Goal: Information Seeking & Learning: Learn about a topic

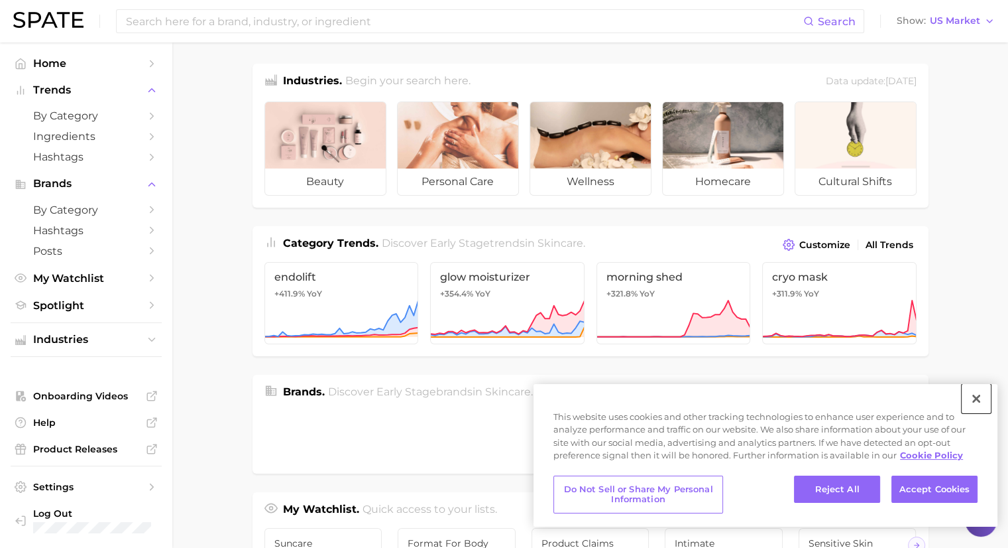
click at [978, 390] on button "Close" at bounding box center [976, 398] width 29 height 29
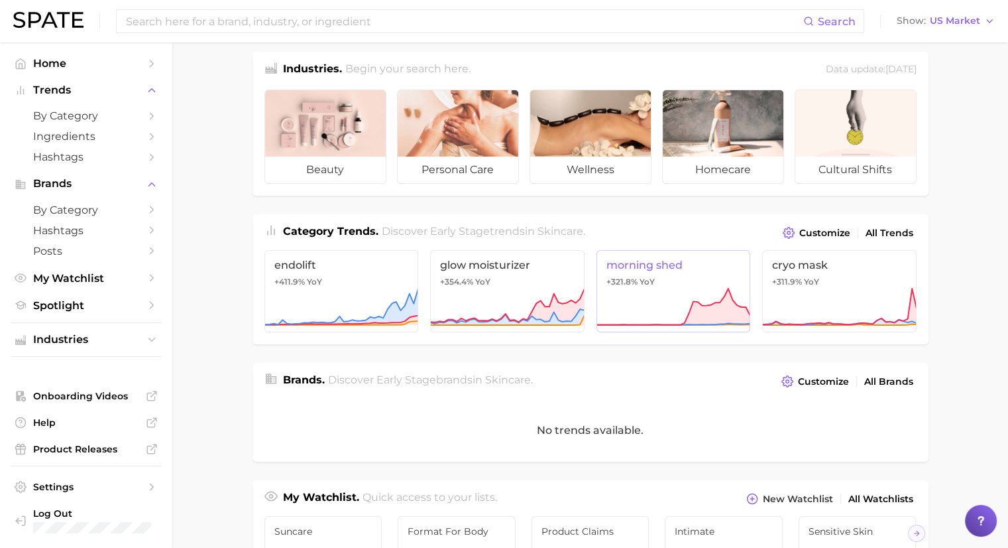
scroll to position [11, 0]
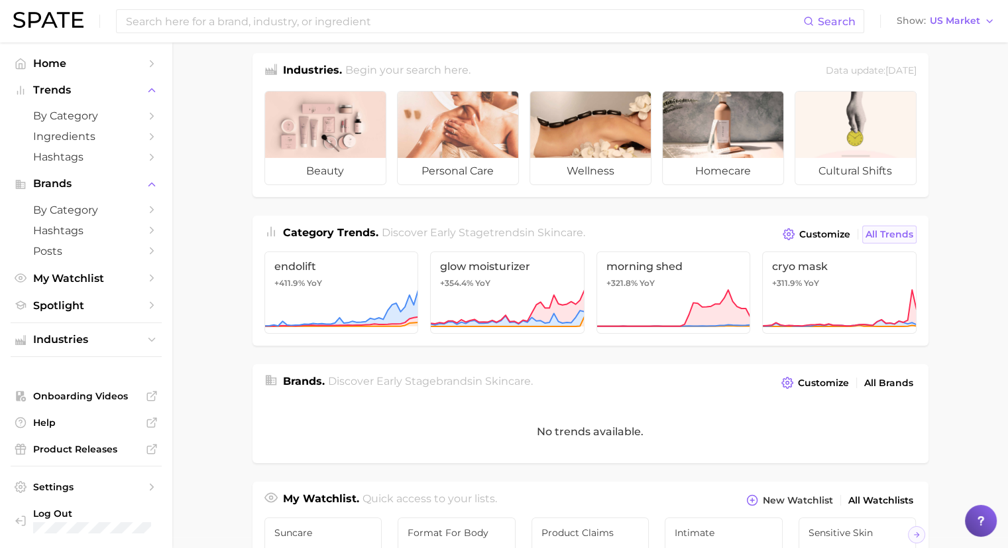
click at [908, 237] on span "All Trends" at bounding box center [890, 234] width 48 height 11
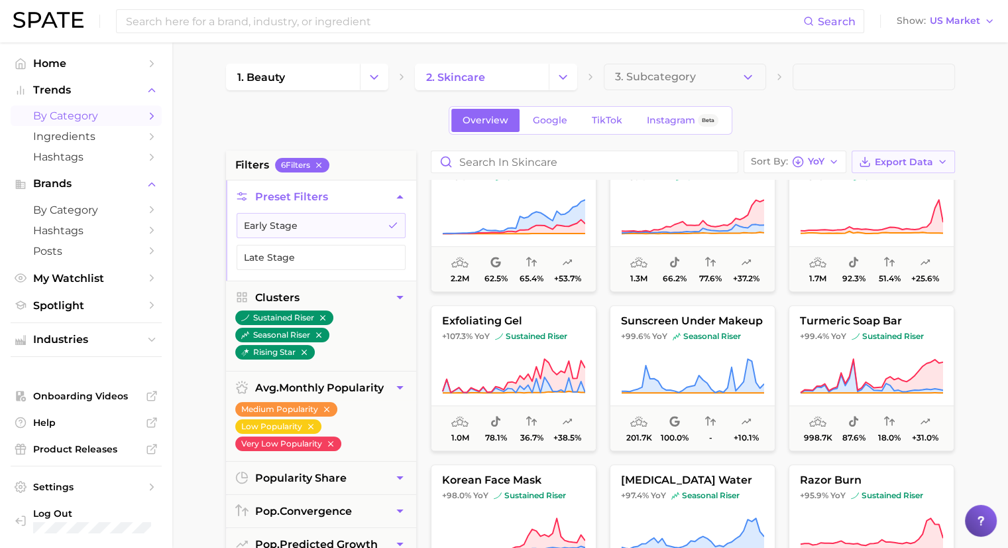
click at [917, 160] on span "Export Data" at bounding box center [904, 161] width 58 height 11
click at [904, 137] on div "1. beauty 2. skincare 3. Subcategory Overview Google TikTok Instagram Beta filt…" at bounding box center [590, 523] width 729 height 918
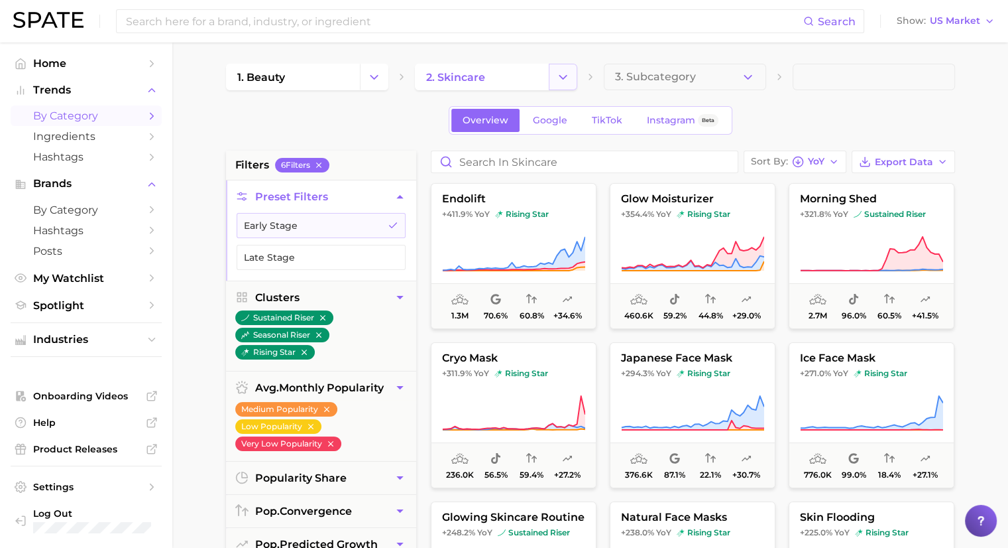
click at [558, 87] on button "Change Category" at bounding box center [563, 77] width 29 height 27
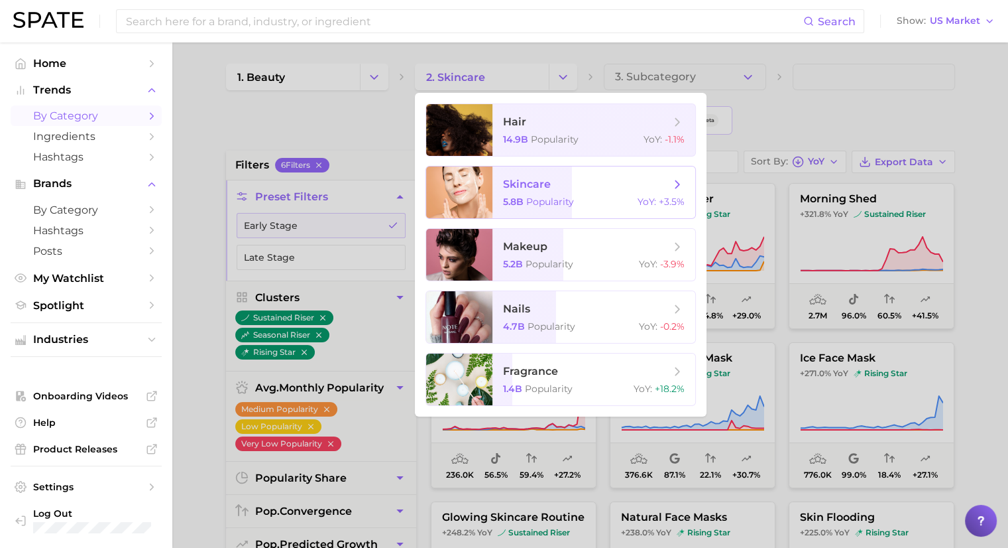
click at [673, 184] on icon at bounding box center [677, 184] width 15 height 15
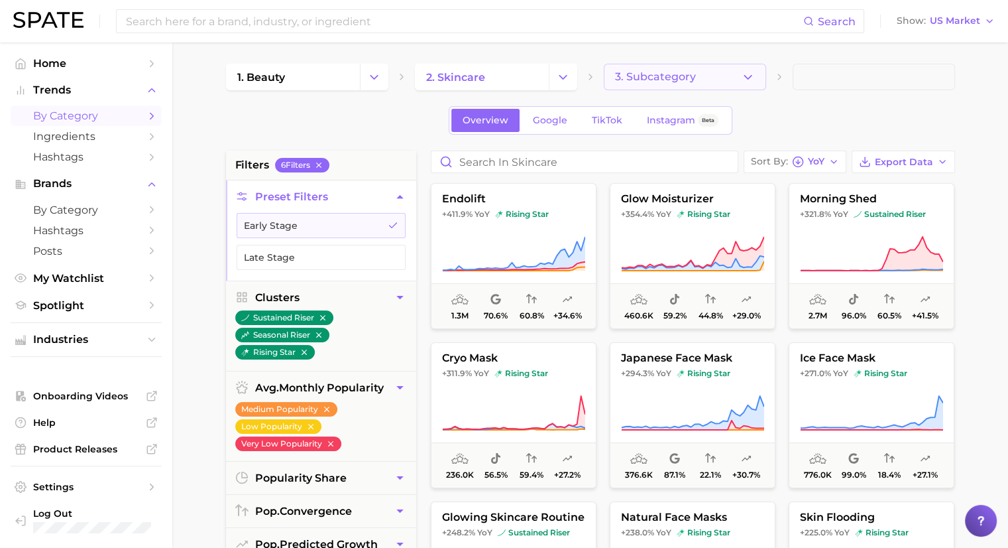
click at [742, 86] on button "3. Subcategory" at bounding box center [685, 77] width 162 height 27
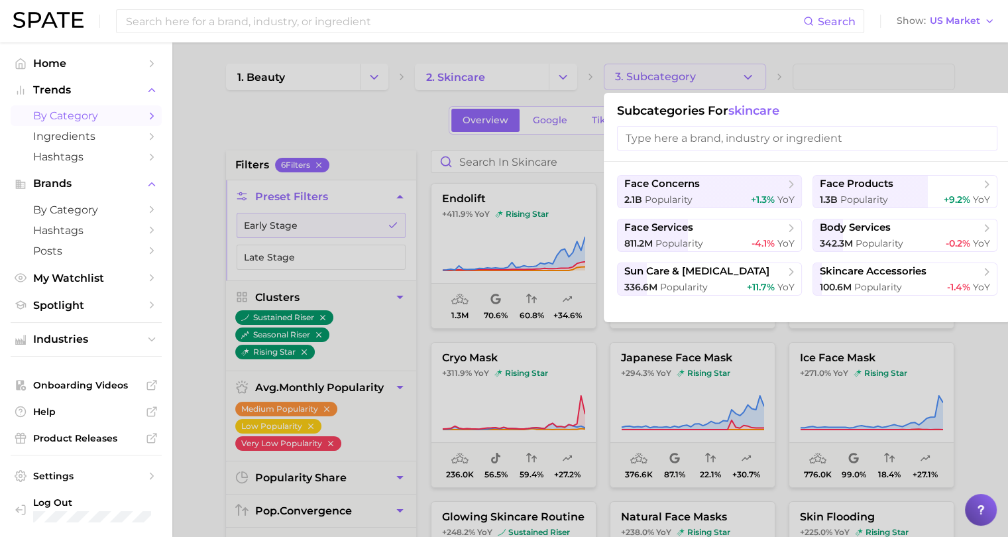
click at [843, 60] on div at bounding box center [504, 268] width 1008 height 537
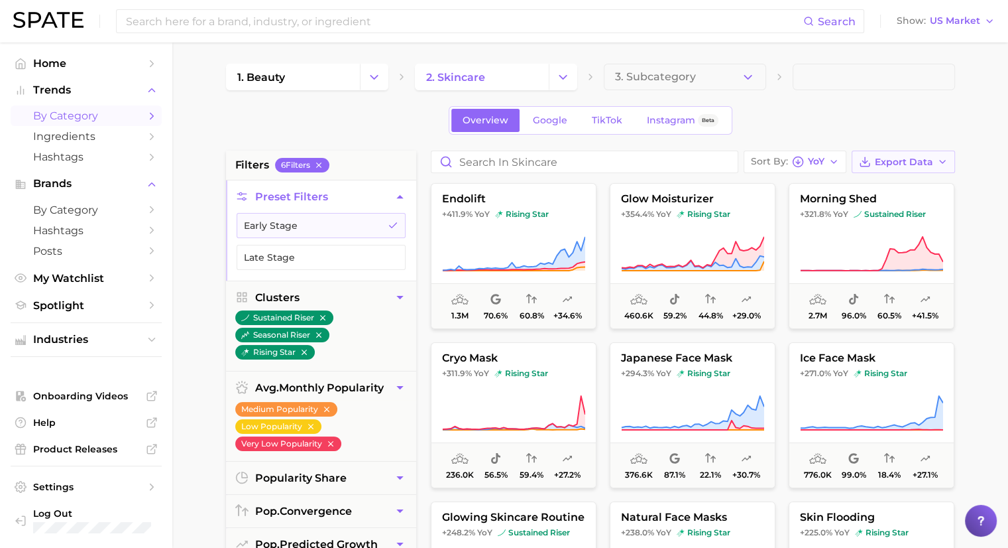
click at [919, 167] on button "Export Data" at bounding box center [903, 161] width 103 height 23
click at [901, 186] on button "Card Data CSV" at bounding box center [882, 186] width 146 height 24
click at [898, 154] on button "Export Data" at bounding box center [903, 161] width 103 height 23
click at [875, 119] on div "Overview Google TikTok Instagram Beta" at bounding box center [590, 120] width 729 height 29
click at [557, 78] on icon "Change Category" at bounding box center [563, 77] width 14 height 14
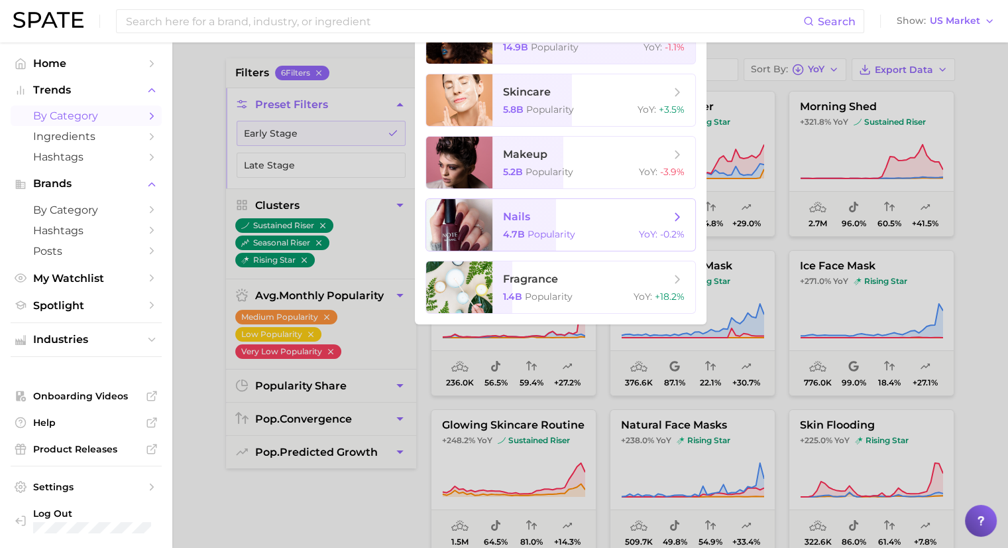
scroll to position [93, 0]
click at [386, 71] on div at bounding box center [504, 274] width 1008 height 548
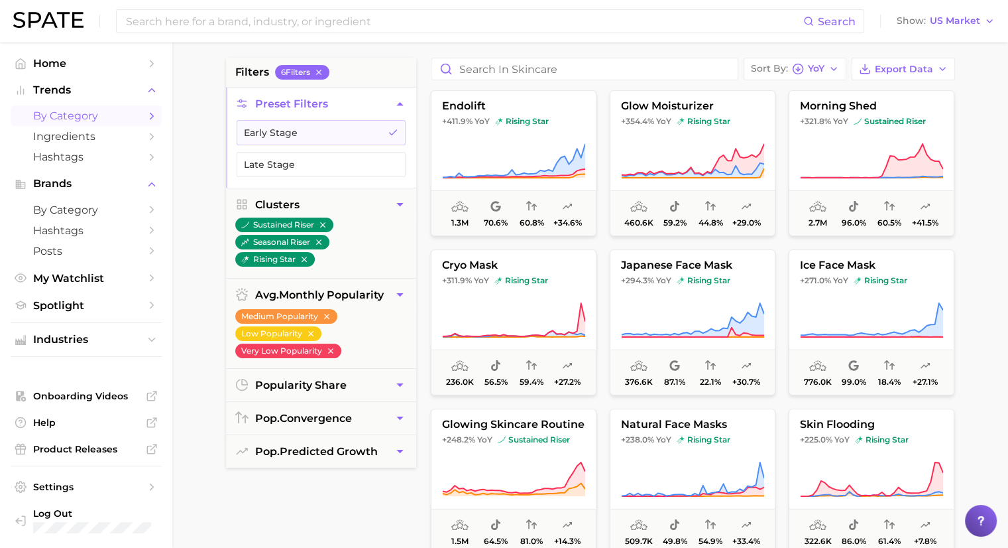
scroll to position [0, 0]
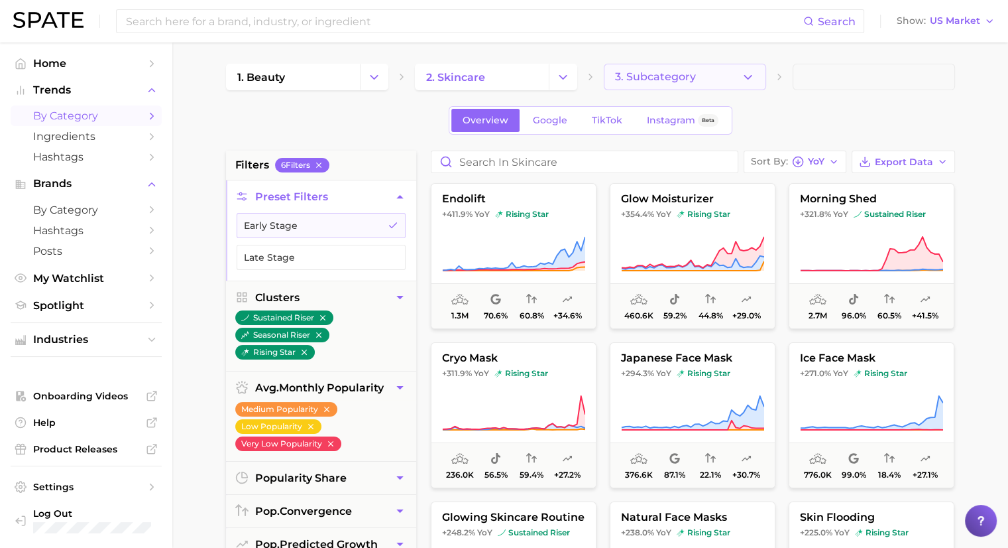
click at [673, 80] on span "3. Subcategory" at bounding box center [655, 77] width 81 height 12
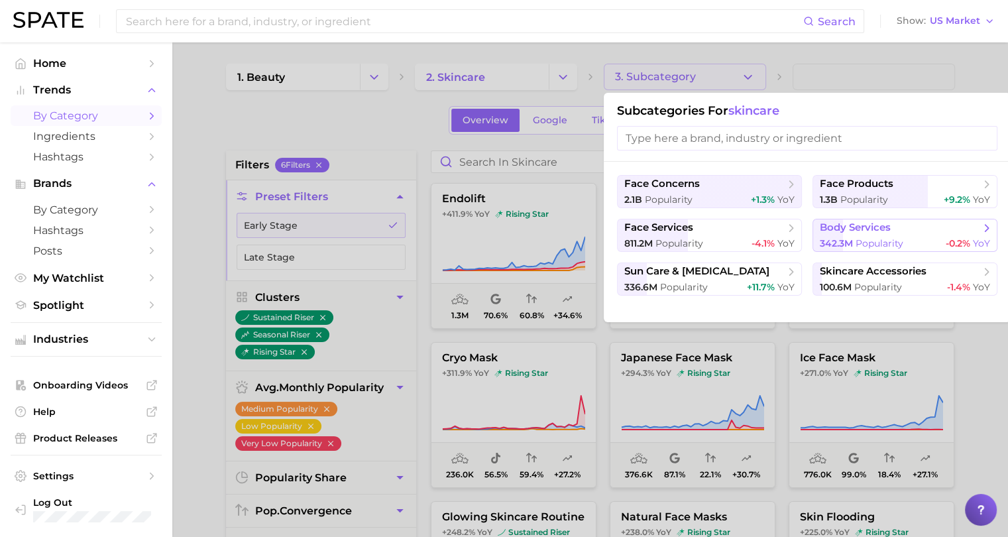
click at [865, 226] on span "body services" at bounding box center [855, 227] width 71 height 13
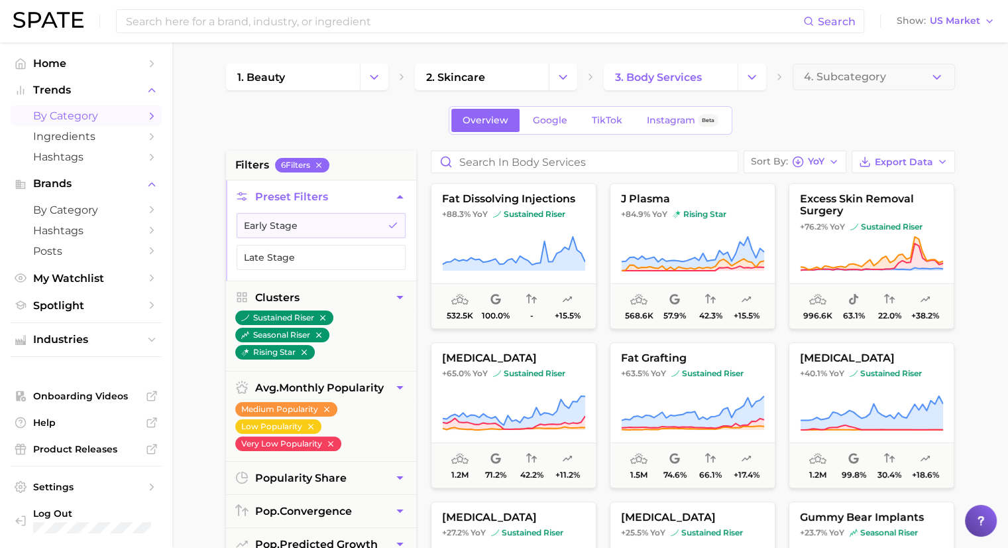
click at [542, 50] on main "1. beauty 2. skincare 3. body services 4. Subcategory Overview Google TikTok In…" at bounding box center [590, 545] width 836 height 1006
click at [373, 74] on icon "Change Category" at bounding box center [374, 77] width 14 height 14
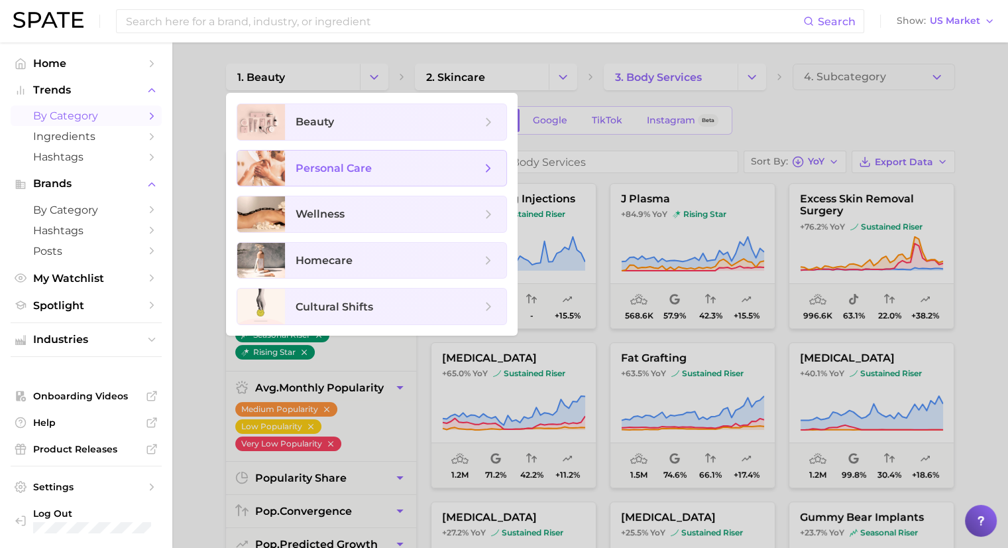
click at [370, 172] on span "personal care" at bounding box center [334, 168] width 76 height 13
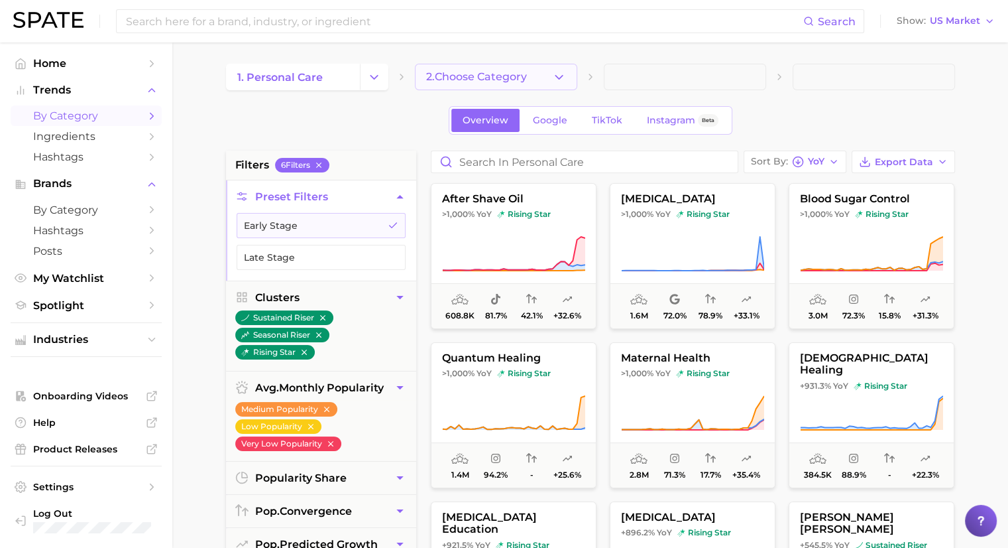
click at [556, 78] on icon "button" at bounding box center [559, 77] width 14 height 14
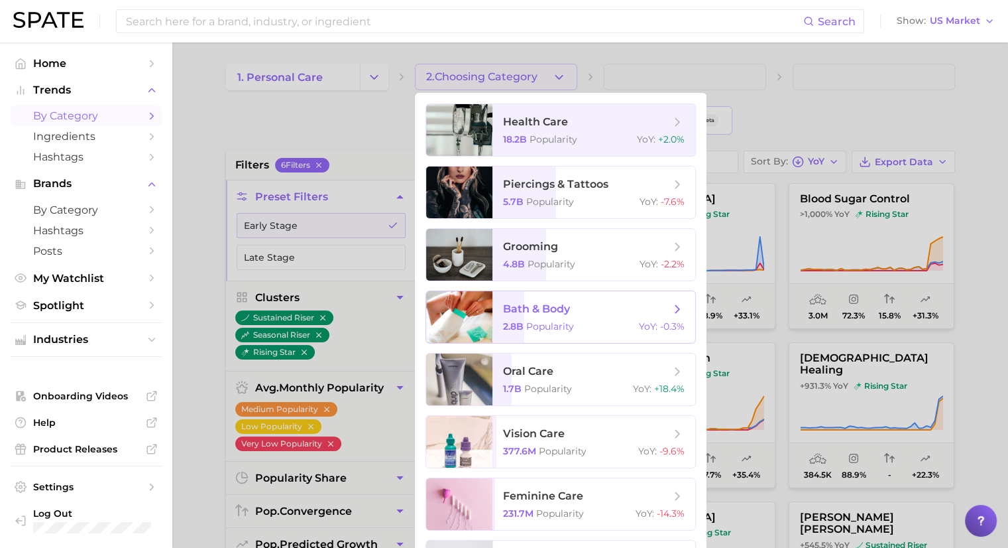
click at [614, 314] on span "bath & body" at bounding box center [586, 309] width 167 height 15
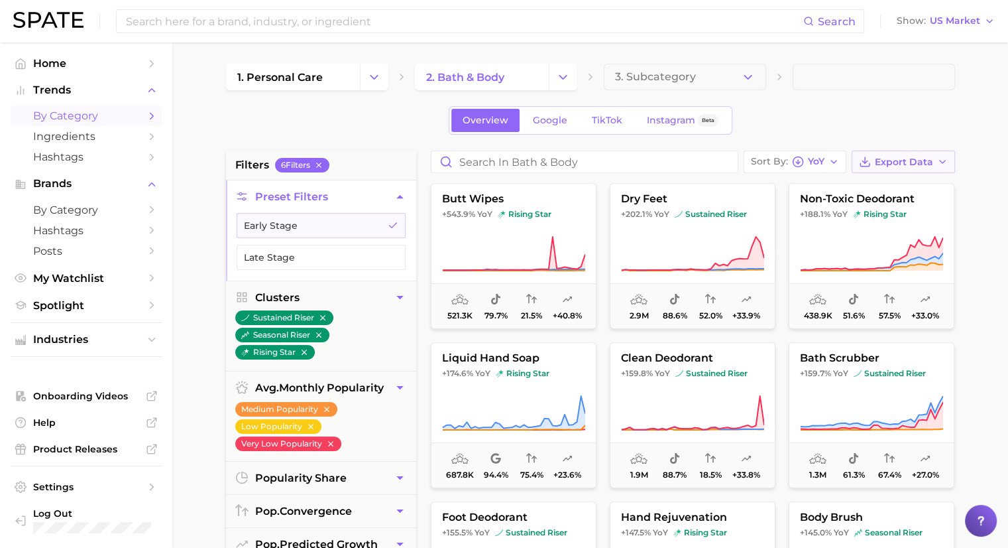
click at [904, 161] on span "Export Data" at bounding box center [904, 161] width 58 height 11
click at [900, 184] on button "Card Data CSV" at bounding box center [882, 186] width 146 height 24
click at [615, 90] on div "1. personal care 2. bath & body 3. Subcategory Overview Google TikTok Instagram…" at bounding box center [590, 523] width 729 height 918
click at [617, 82] on span "3. Subcategory" at bounding box center [655, 77] width 81 height 12
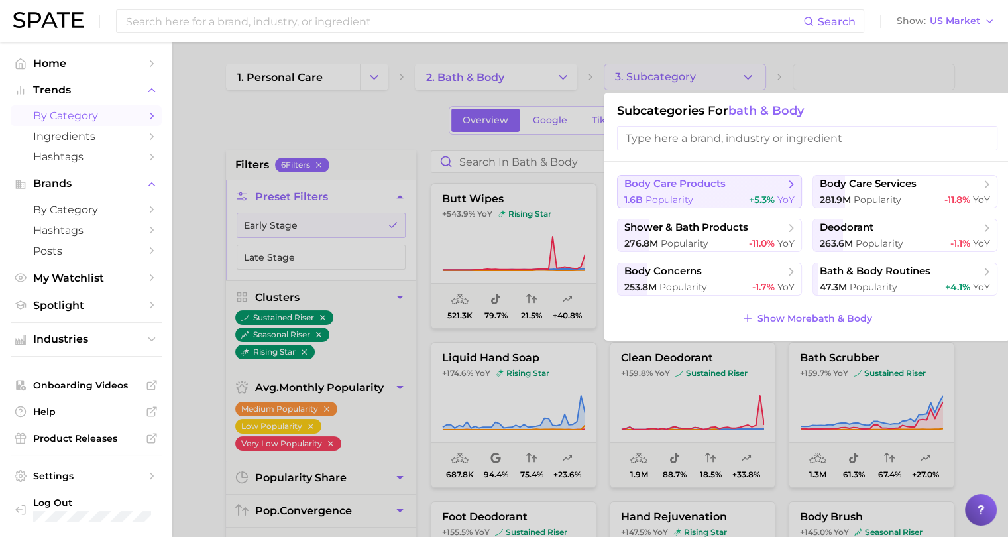
click at [685, 186] on span "body care products" at bounding box center [674, 184] width 101 height 13
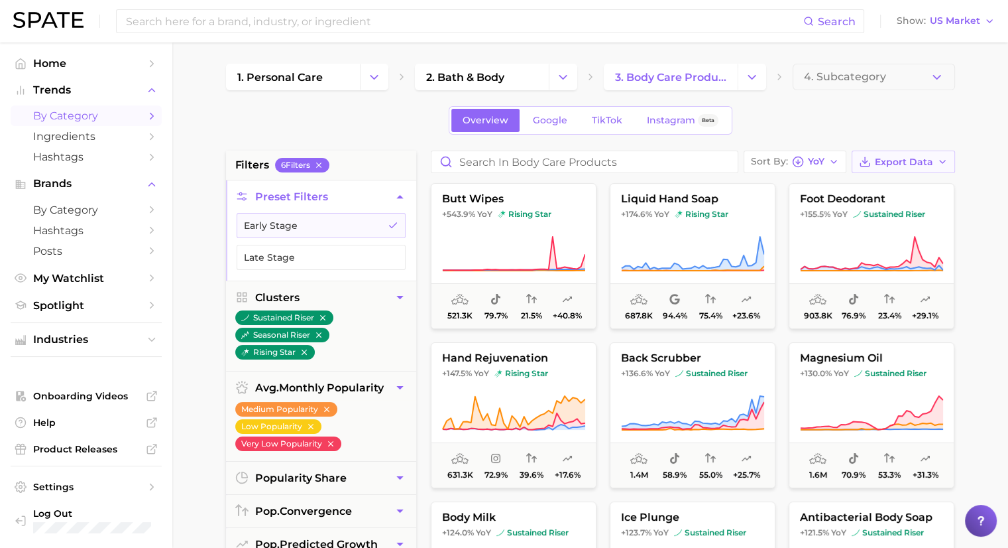
click at [925, 162] on span "Export Data" at bounding box center [904, 161] width 58 height 11
click at [912, 186] on button "Card Data CSV" at bounding box center [882, 186] width 146 height 24
click at [742, 76] on button "Change Category" at bounding box center [752, 77] width 29 height 27
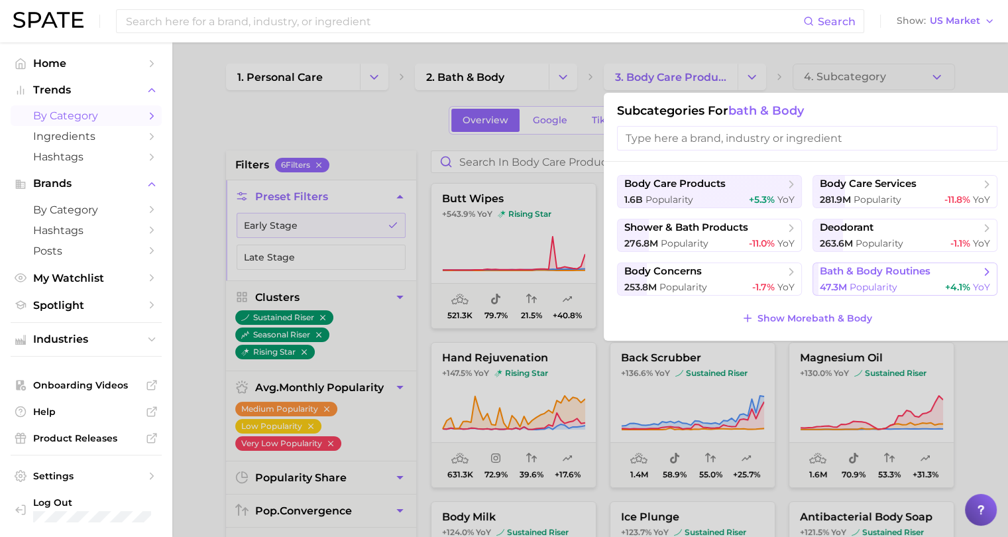
click at [901, 292] on div "47.3m Popularity +4.1% YoY" at bounding box center [905, 287] width 170 height 13
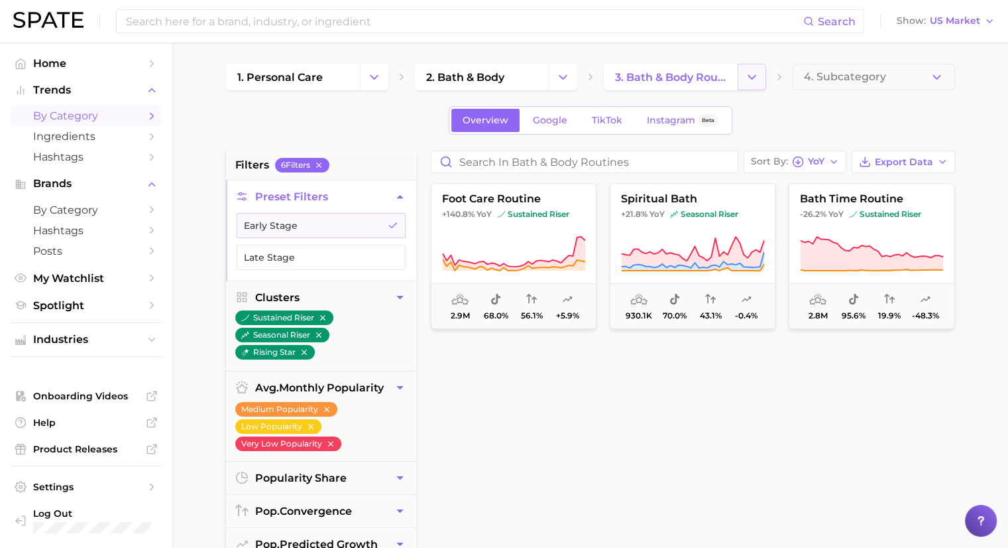
click at [744, 77] on button "Change Category" at bounding box center [752, 77] width 29 height 27
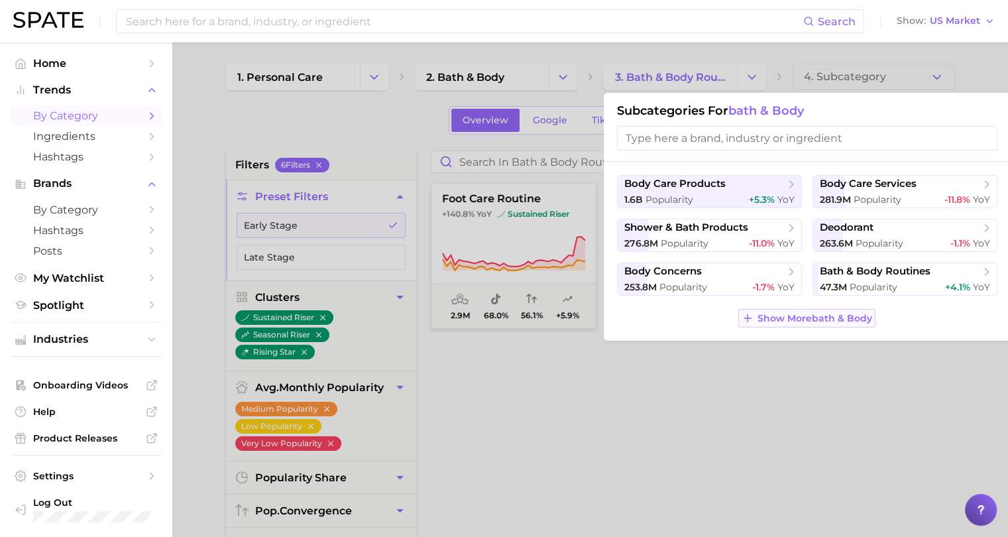
click at [821, 325] on button "Show More bath & body" at bounding box center [806, 318] width 137 height 19
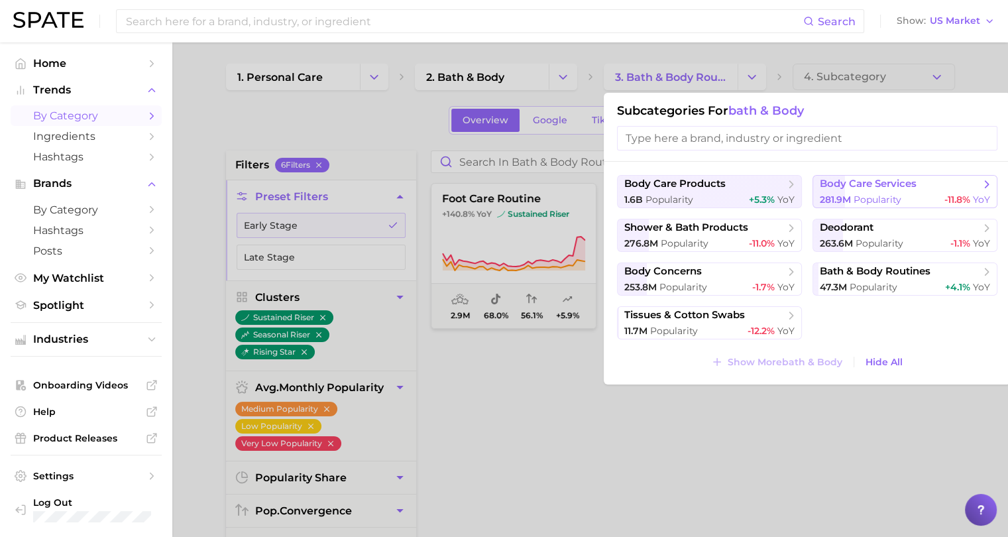
click at [890, 186] on span "body care services" at bounding box center [868, 184] width 97 height 13
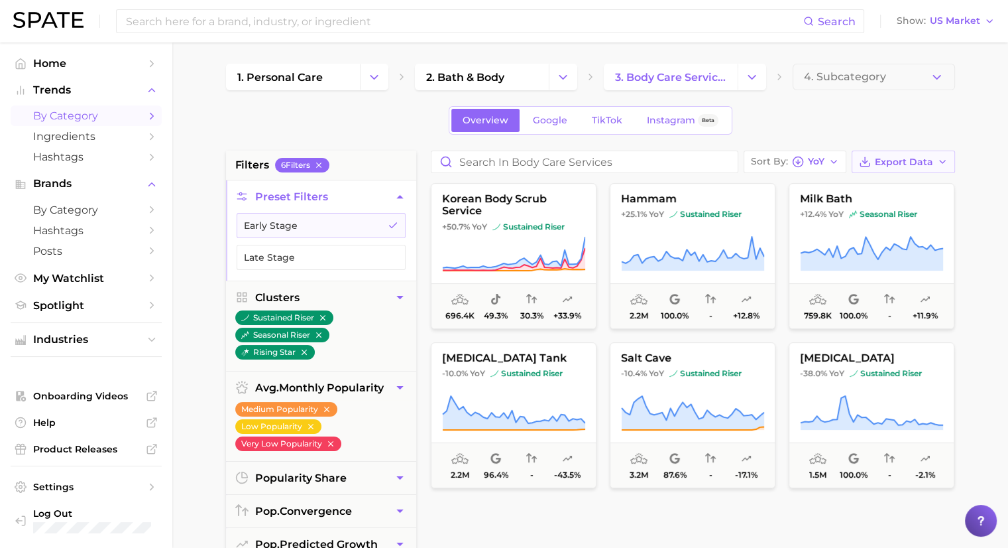
click at [910, 160] on span "Export Data" at bounding box center [904, 161] width 58 height 11
click at [898, 152] on button "Export Data" at bounding box center [903, 161] width 103 height 23
click at [762, 72] on button "Change Category" at bounding box center [752, 77] width 29 height 27
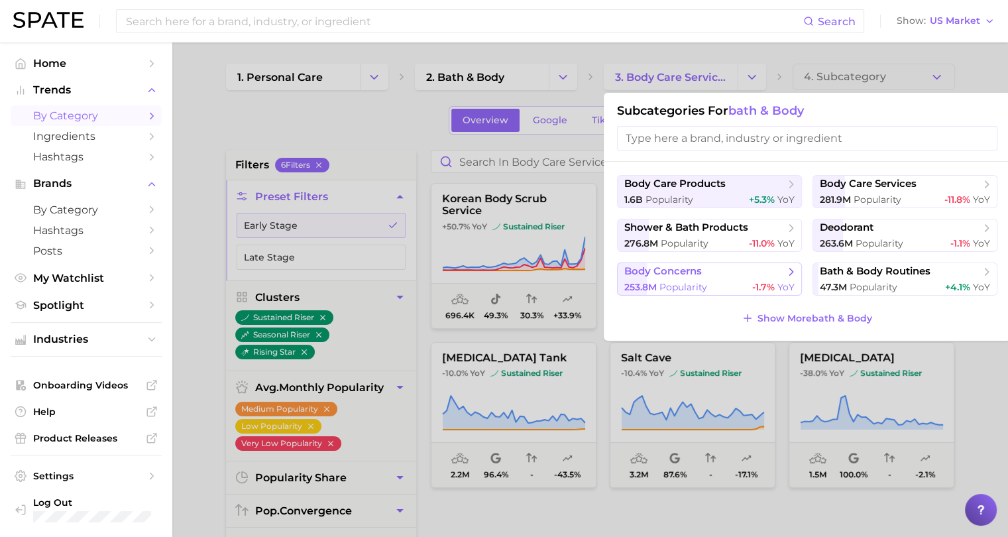
click at [752, 266] on span "body concerns" at bounding box center [704, 271] width 161 height 13
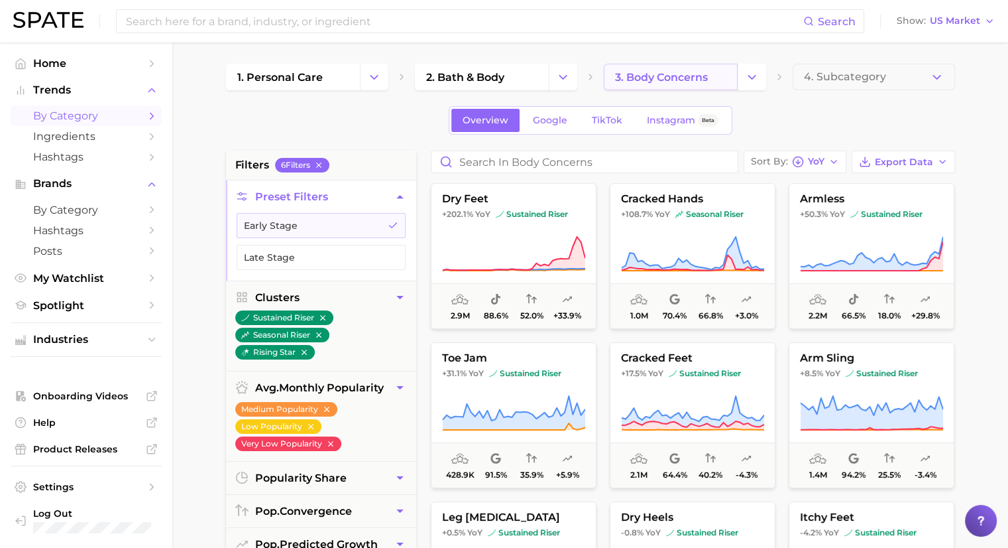
click at [687, 76] on span "3. body concerns" at bounding box center [661, 77] width 93 height 13
click at [756, 74] on icon "Change Category" at bounding box center [752, 77] width 14 height 14
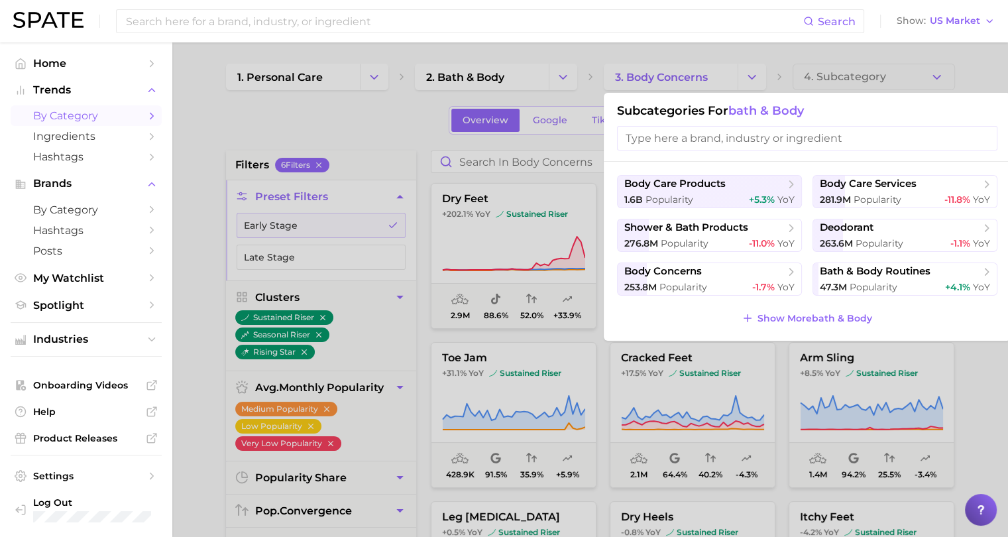
click at [713, 211] on ul "body care products 1.6b Popularity +5.3% YoY body care services 281.9m Populari…" at bounding box center [807, 235] width 380 height 121
click at [713, 199] on div "1.6b Popularity +5.3% YoY" at bounding box center [709, 200] width 170 height 13
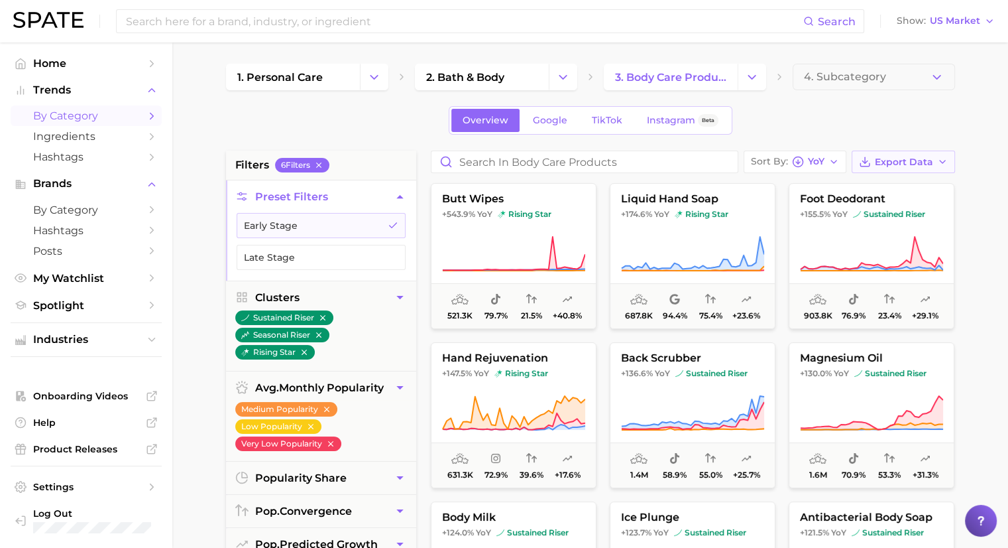
click at [900, 158] on span "Export Data" at bounding box center [904, 161] width 58 height 11
click at [890, 133] on div "Overview Google TikTok Instagram Beta" at bounding box center [590, 120] width 729 height 29
click at [833, 158] on icon "button" at bounding box center [834, 161] width 11 height 11
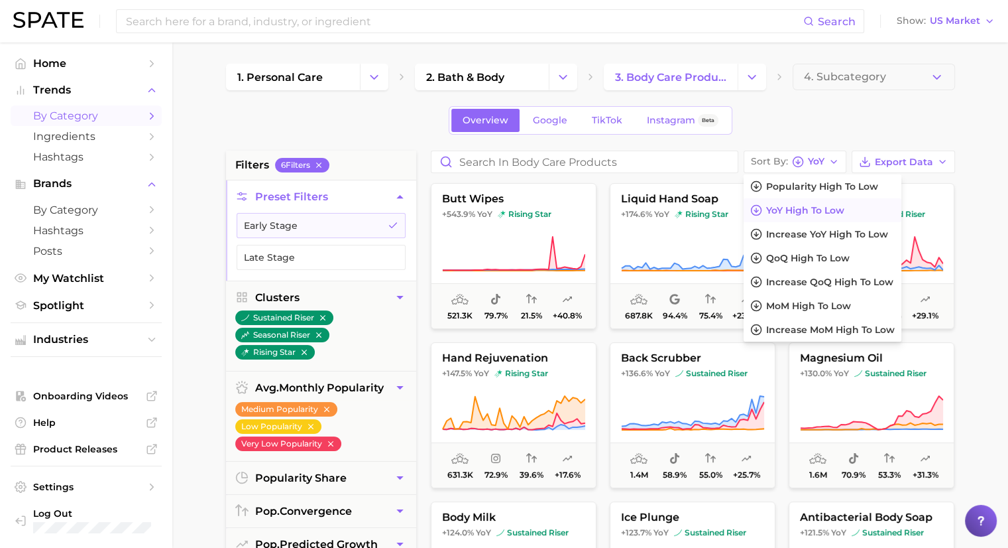
click at [865, 132] on div "Overview Google TikTok Instagram Beta" at bounding box center [590, 120] width 729 height 29
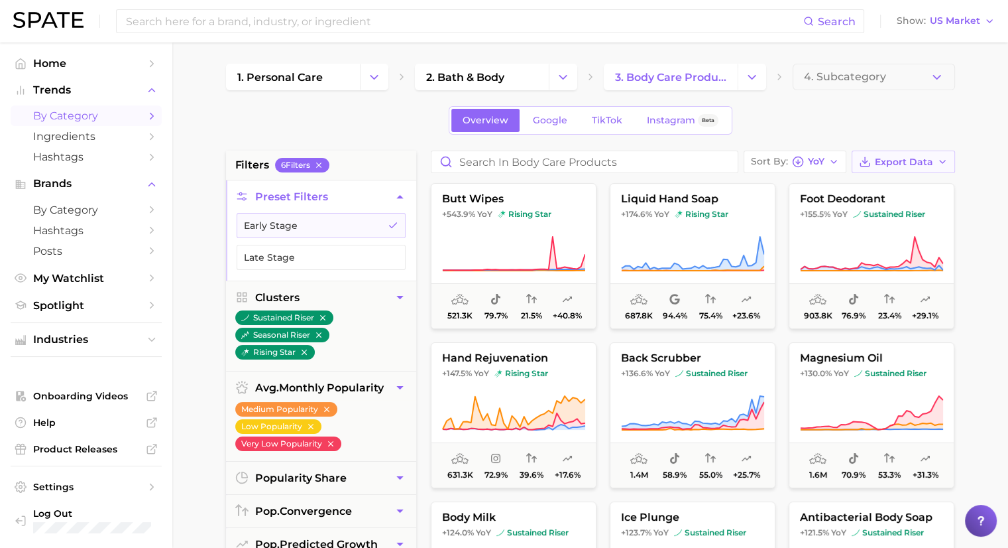
click at [892, 163] on span "Export Data" at bounding box center [904, 161] width 58 height 11
click at [844, 121] on div "Overview Google TikTok Instagram Beta" at bounding box center [590, 120] width 729 height 29
click at [831, 160] on icon "button" at bounding box center [834, 161] width 11 height 11
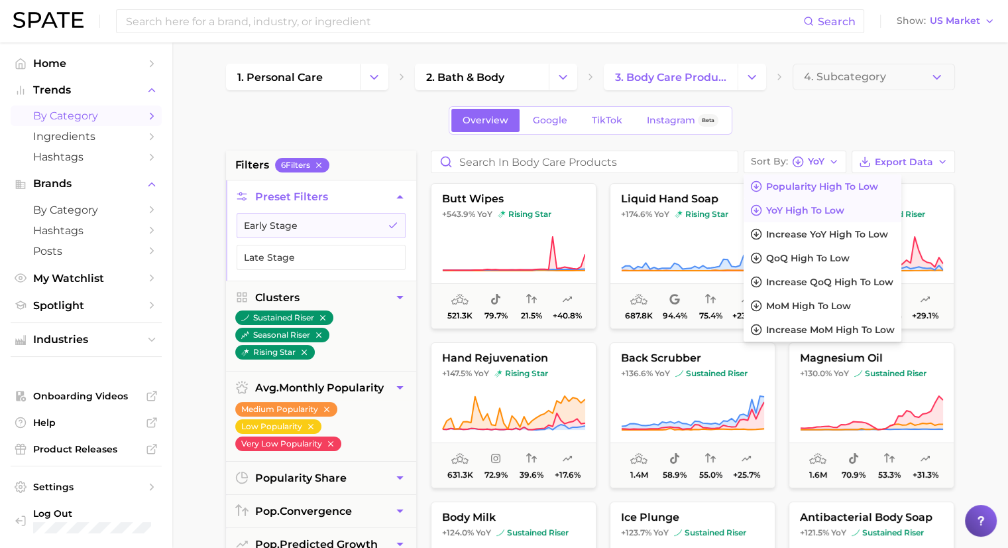
click at [833, 184] on span "Popularity high to low" at bounding box center [822, 186] width 112 height 11
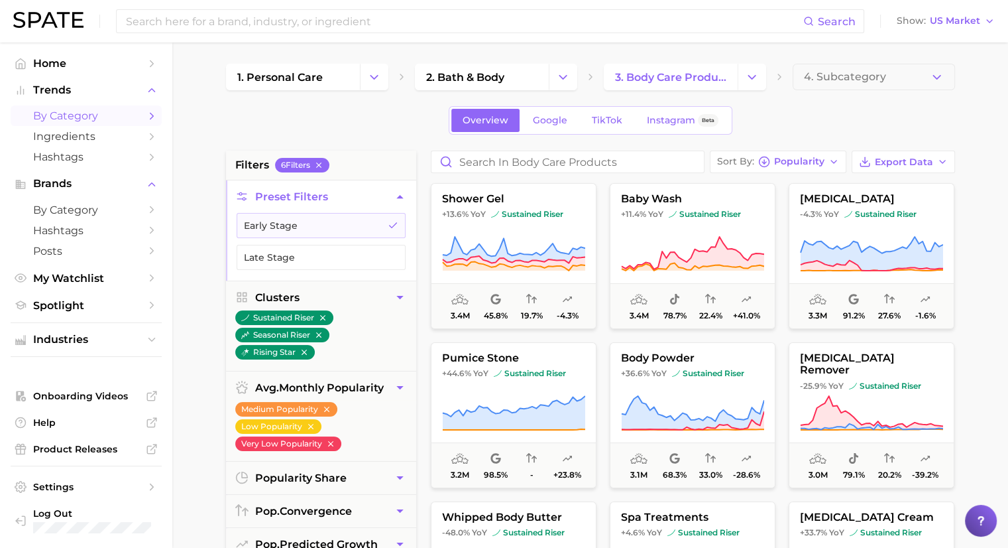
click at [870, 123] on div "Overview Google TikTok Instagram Beta" at bounding box center [590, 120] width 729 height 29
click at [308, 428] on icon "button" at bounding box center [310, 426] width 9 height 9
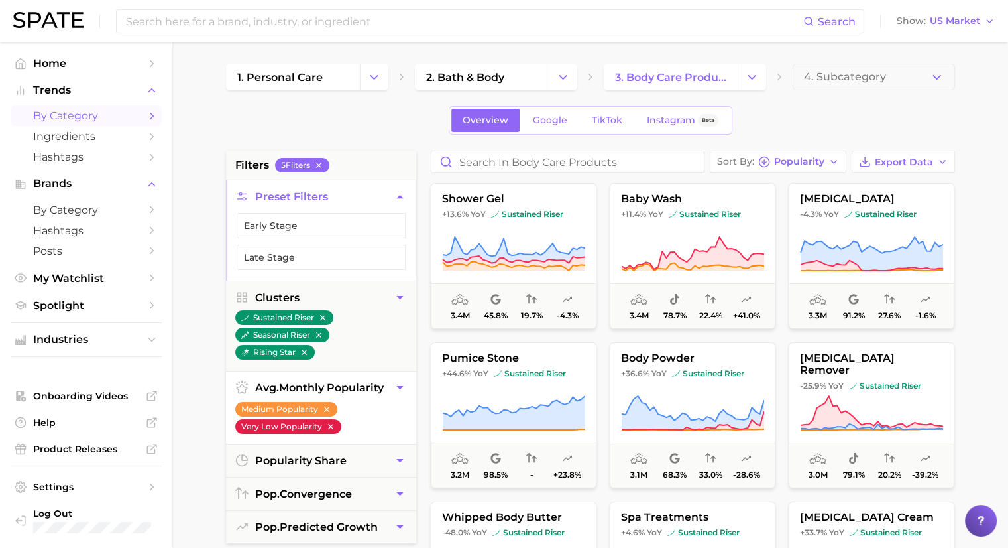
click at [327, 425] on icon "button" at bounding box center [330, 426] width 9 height 9
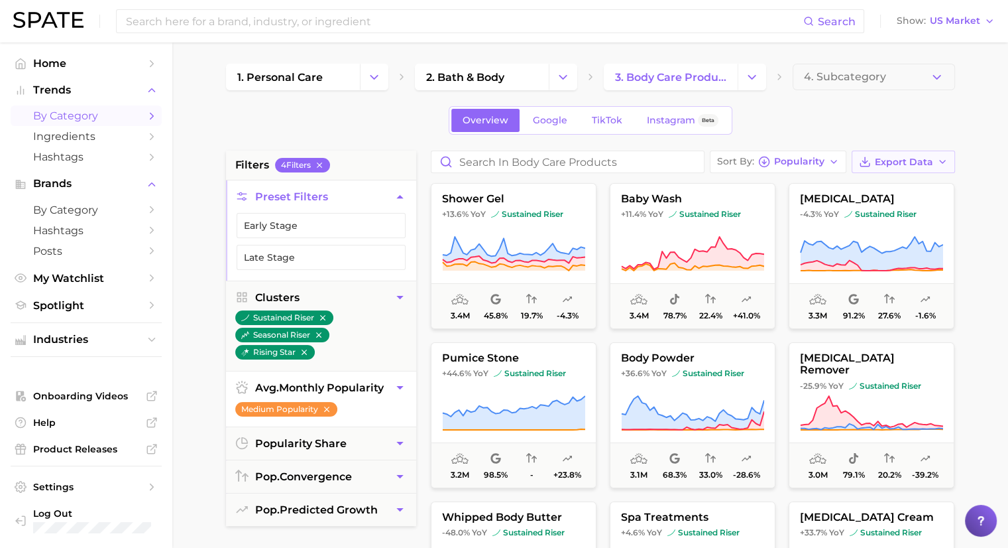
click at [896, 167] on button "Export Data" at bounding box center [903, 161] width 103 height 23
click at [869, 133] on div "Overview Google TikTok Instagram Beta" at bounding box center [590, 120] width 729 height 29
click at [802, 160] on span "Popularity" at bounding box center [799, 161] width 50 height 7
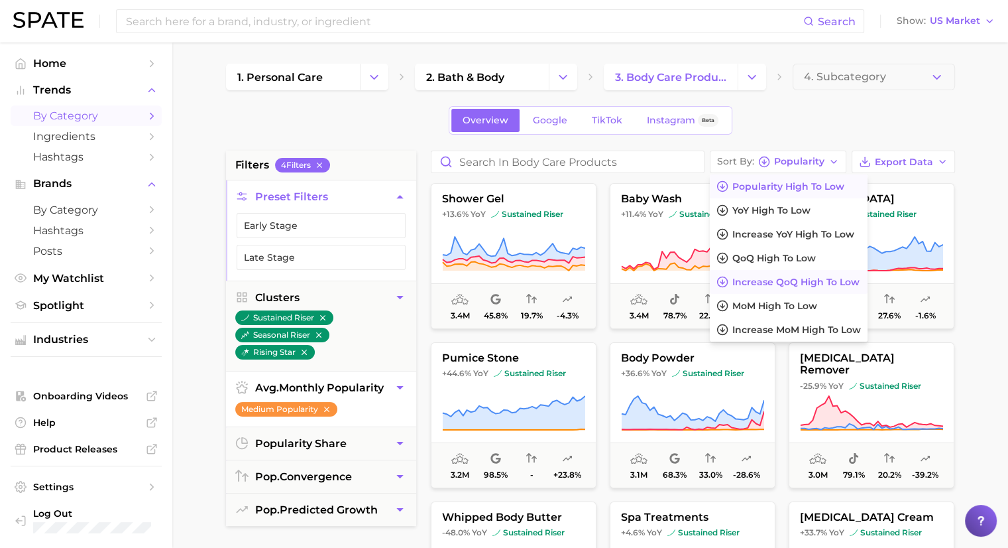
click at [829, 282] on span "Increase QoQ high to low" at bounding box center [795, 281] width 127 height 11
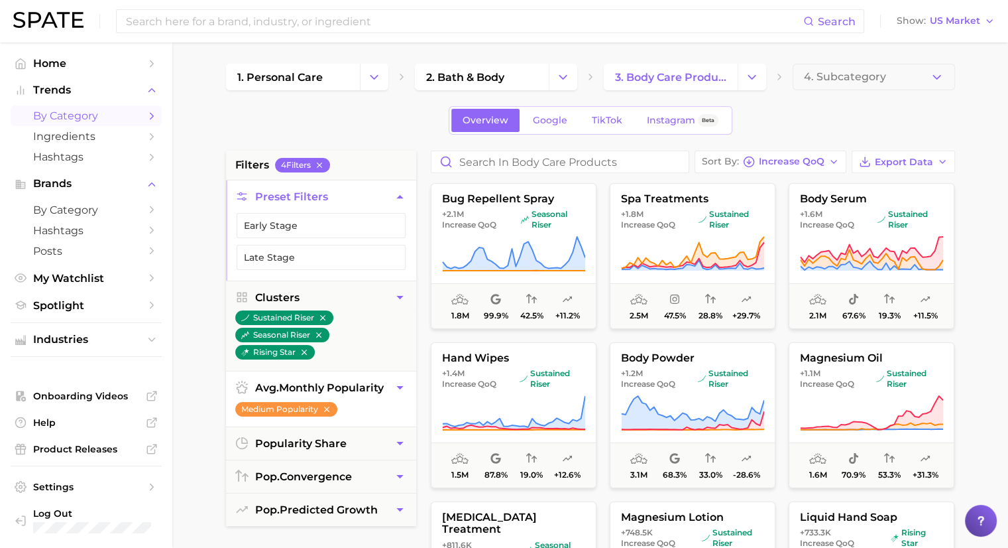
click at [799, 174] on div "Sort By Increase QoQ Export Data bug repellent spray +2.1m Increase QoQ seasona…" at bounding box center [693, 486] width 538 height 672
click at [800, 167] on div "Sort By Increase QoQ" at bounding box center [763, 162] width 123 height 12
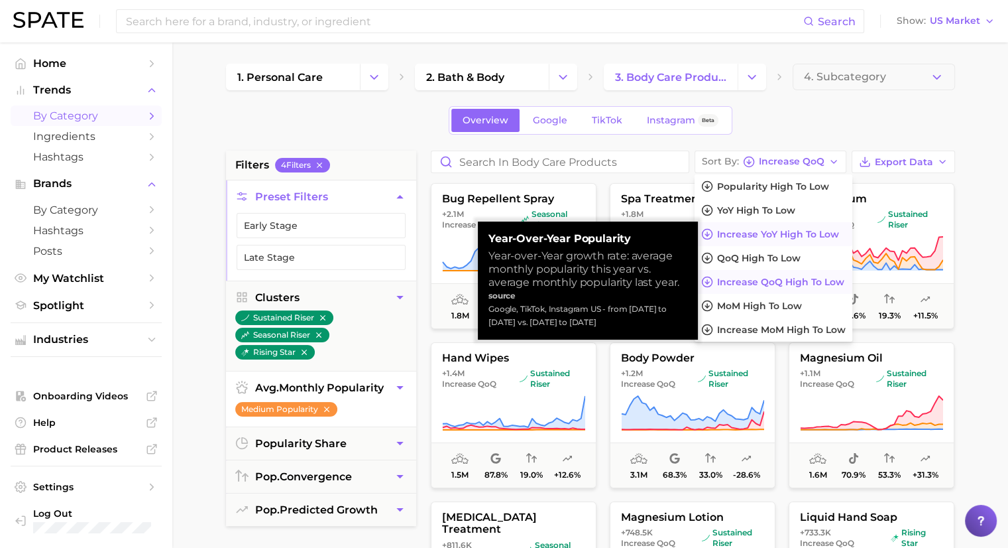
click at [811, 234] on span "Increase YoY high to low" at bounding box center [778, 234] width 122 height 11
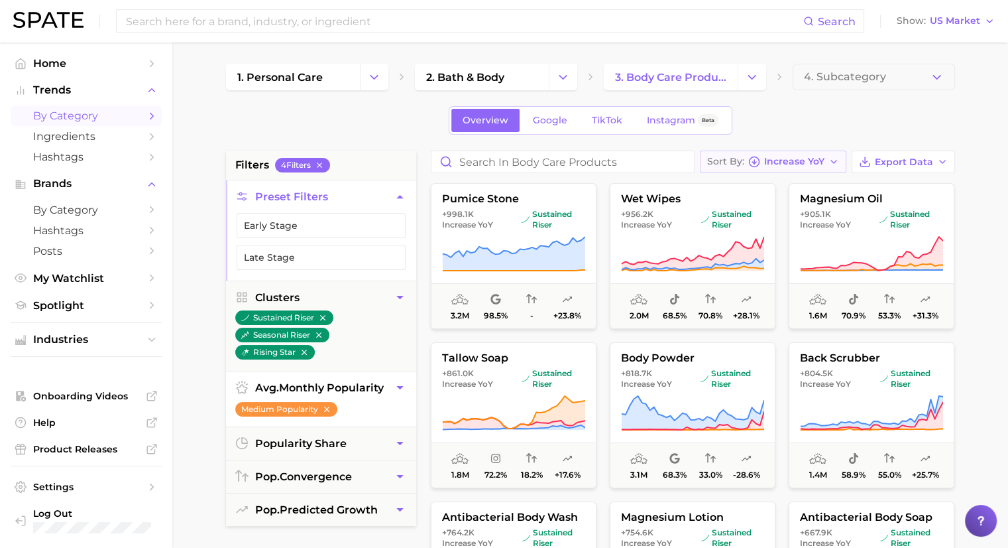
click at [797, 162] on span "Increase YoY" at bounding box center [794, 161] width 60 height 7
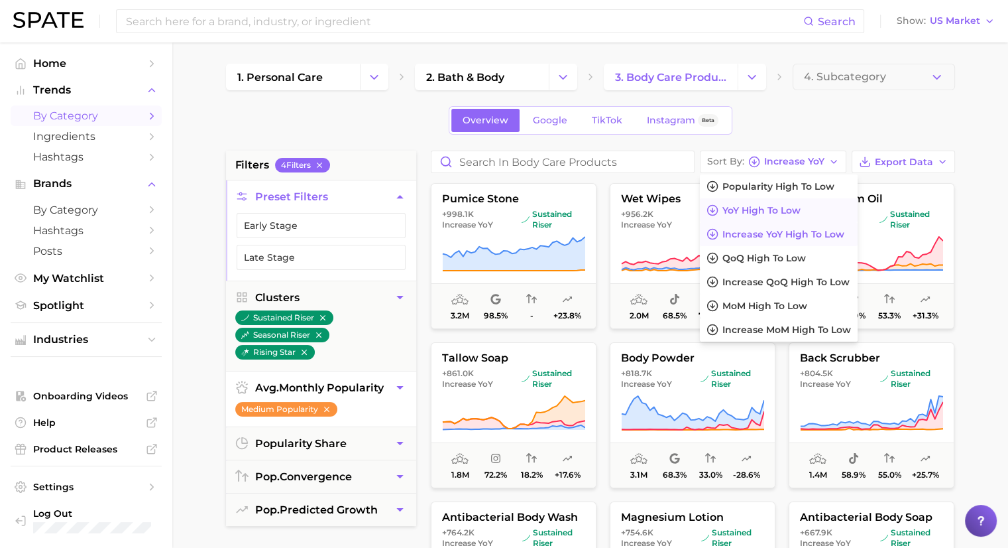
click at [789, 205] on span "YoY high to low" at bounding box center [762, 210] width 78 height 11
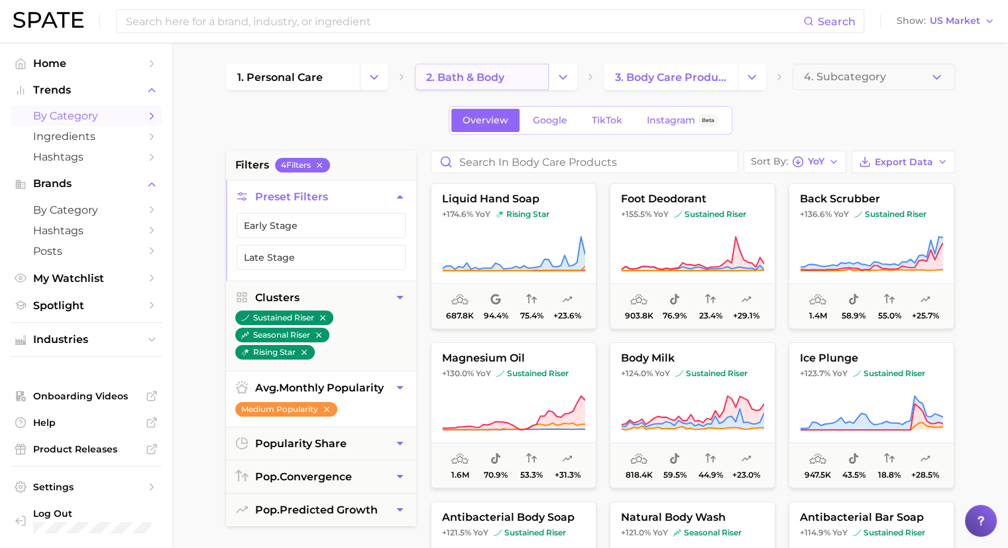
click at [495, 81] on span "2. bath & body" at bounding box center [465, 77] width 78 height 13
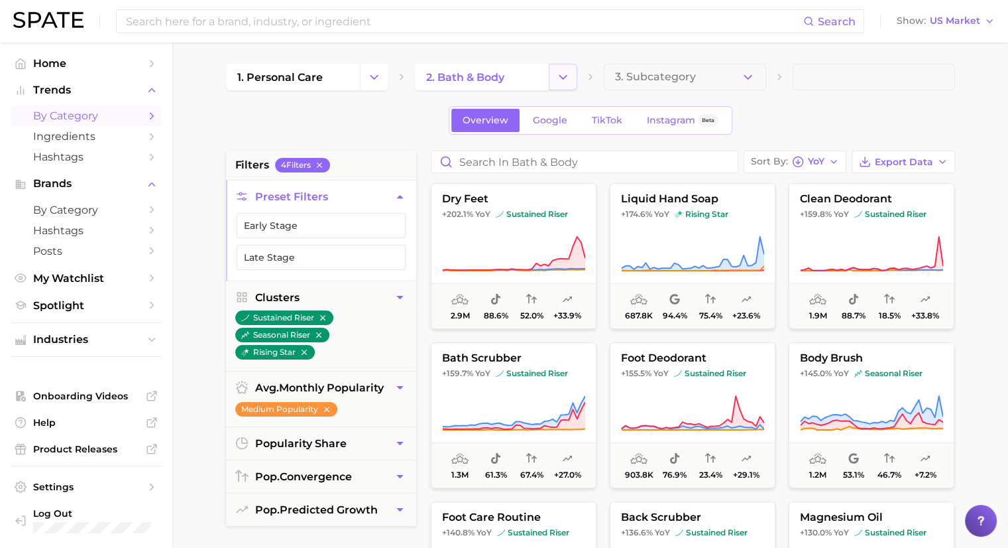
click at [554, 85] on button "Change Category" at bounding box center [563, 77] width 29 height 27
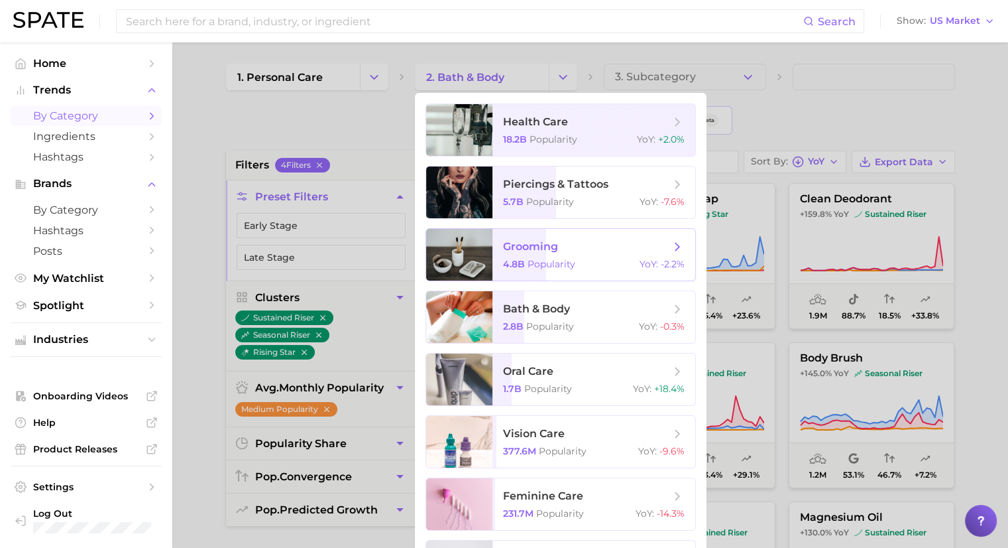
click at [617, 252] on span "grooming" at bounding box center [586, 246] width 167 height 15
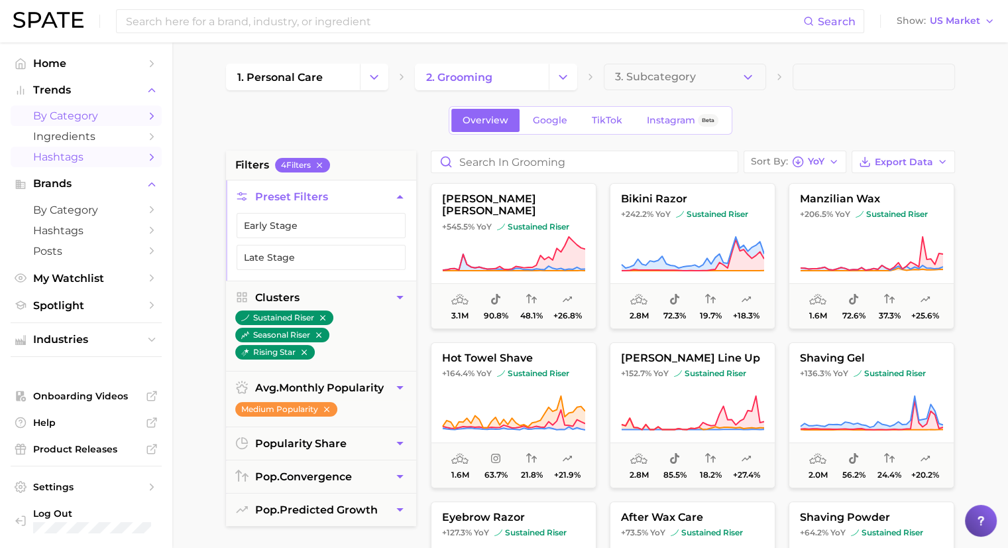
click at [72, 154] on span "Hashtags" at bounding box center [86, 156] width 106 height 13
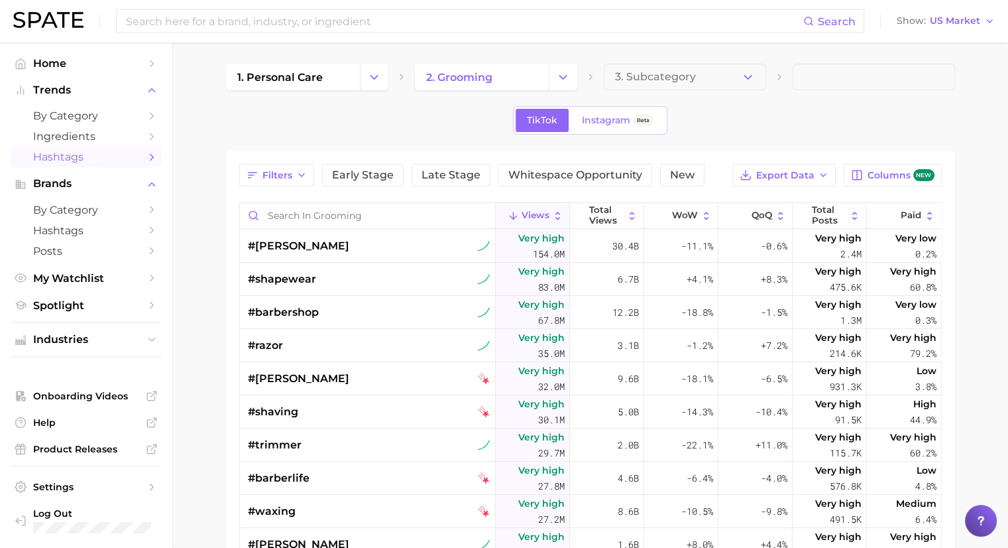
click at [481, 91] on div "1. personal care 2. grooming 3. Subcategory TikTok Instagram Beta Filters Early…" at bounding box center [590, 413] width 729 height 699
click at [481, 78] on span "2. grooming" at bounding box center [459, 77] width 66 height 13
click at [562, 78] on polyline "Change Category" at bounding box center [562, 76] width 7 height 3
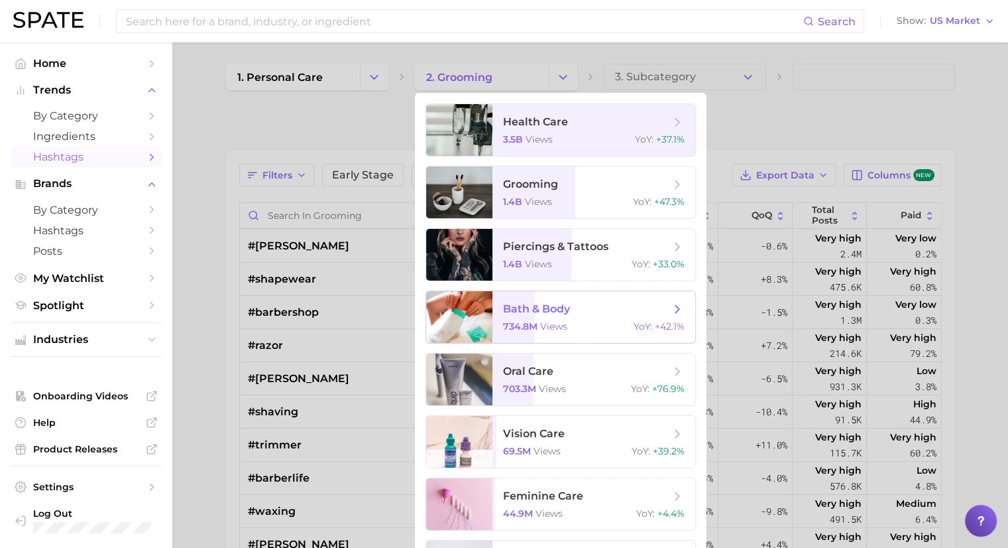
click at [605, 327] on div "734.8m views YoY : +42.1%" at bounding box center [594, 326] width 182 height 12
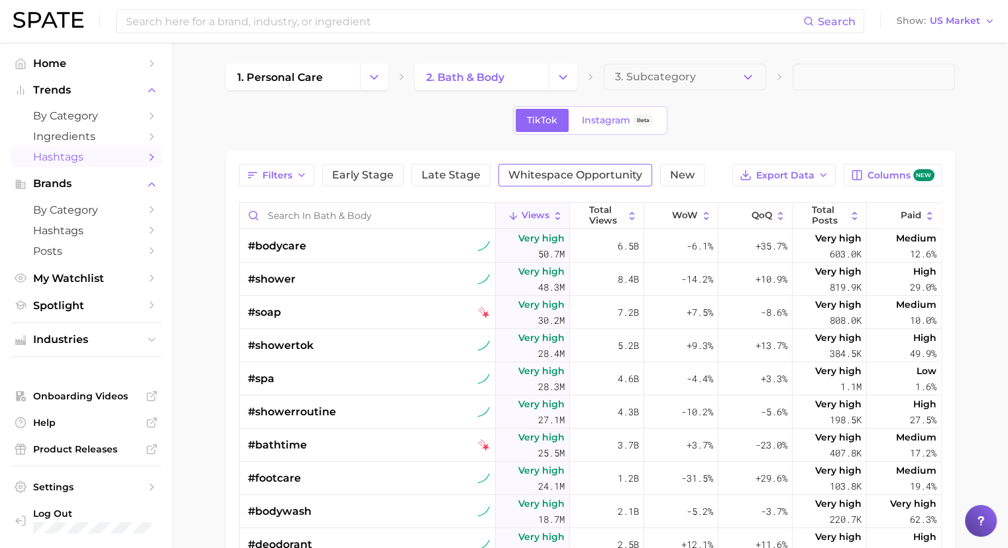
click at [597, 176] on span "Whitespace Opportunity" at bounding box center [575, 175] width 134 height 11
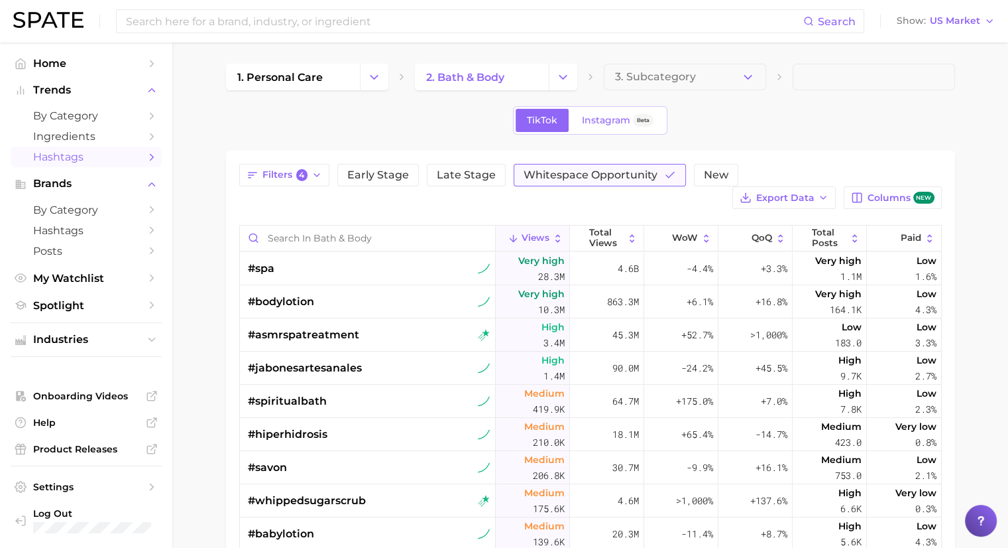
click at [644, 176] on span "Whitespace Opportunity" at bounding box center [591, 175] width 134 height 11
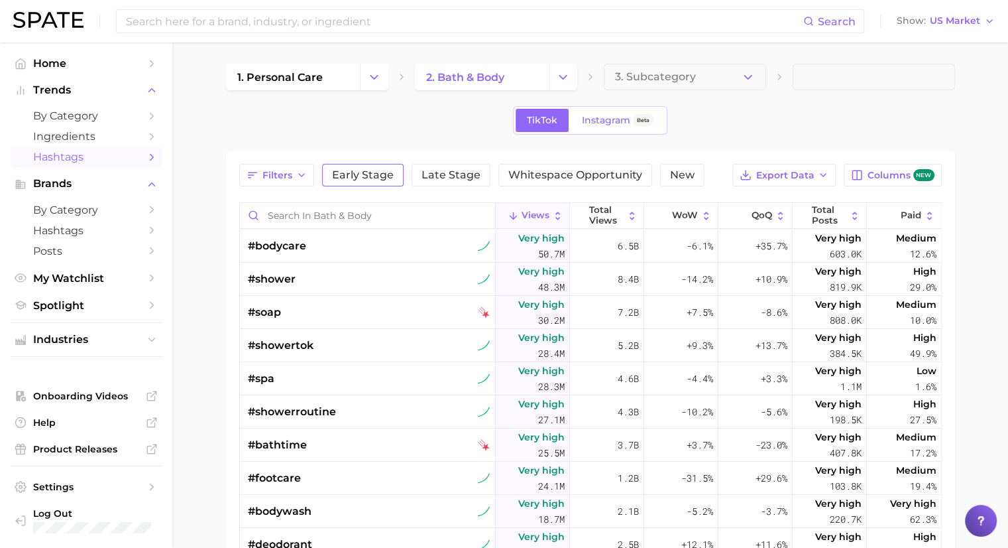
click at [350, 176] on span "Early Stage" at bounding box center [363, 175] width 62 height 11
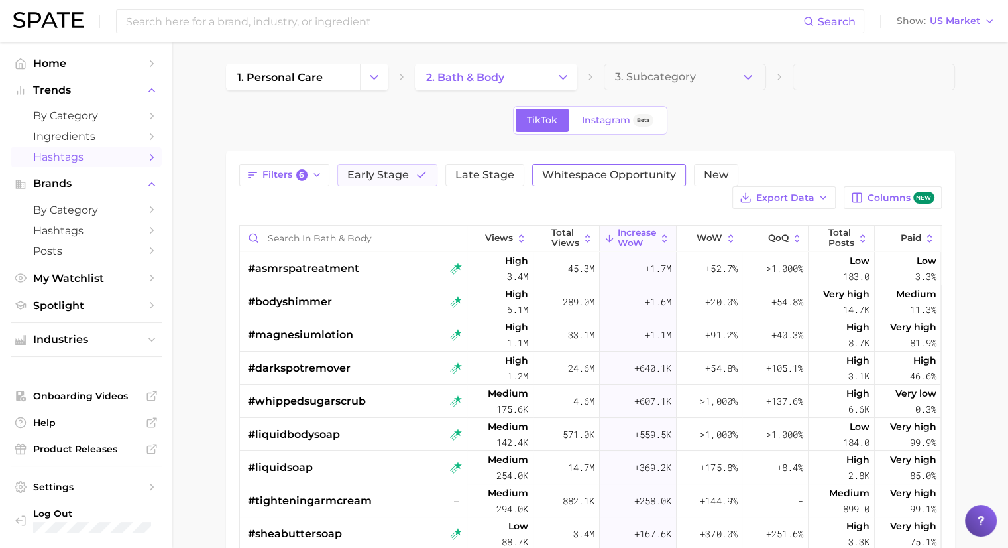
click at [567, 174] on span "Whitespace Opportunity" at bounding box center [609, 175] width 134 height 11
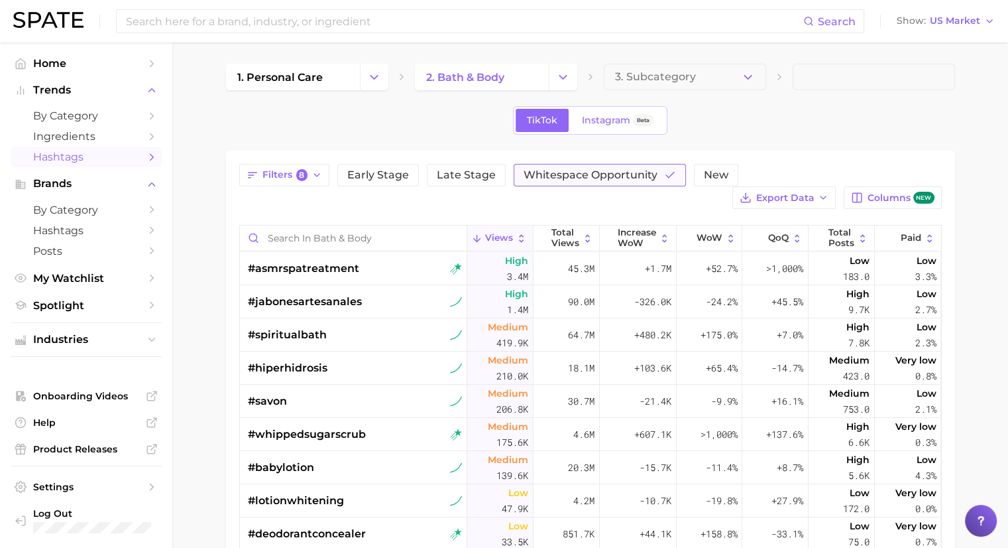
click at [552, 167] on button "Whitespace Opportunity" at bounding box center [600, 175] width 172 height 23
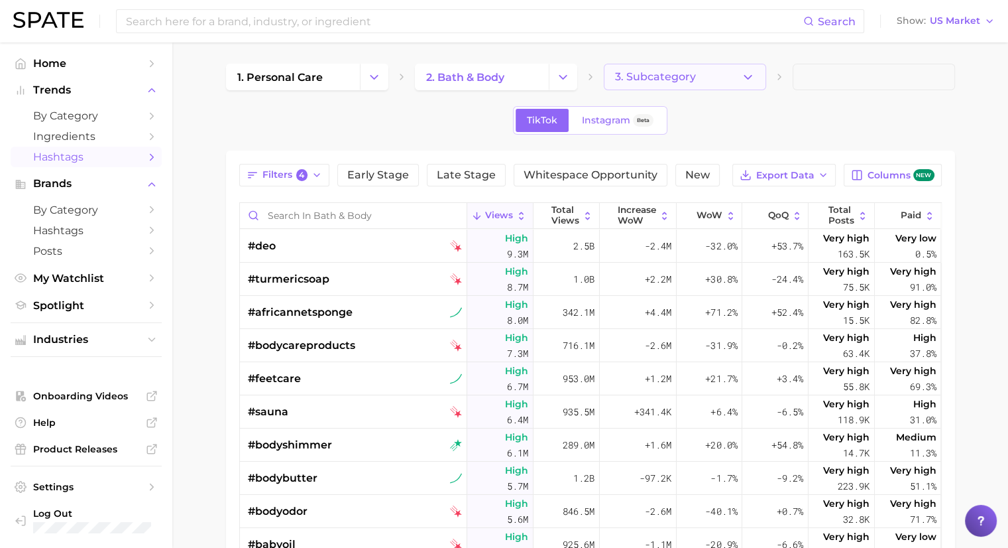
click at [662, 78] on span "3. Subcategory" at bounding box center [655, 77] width 81 height 12
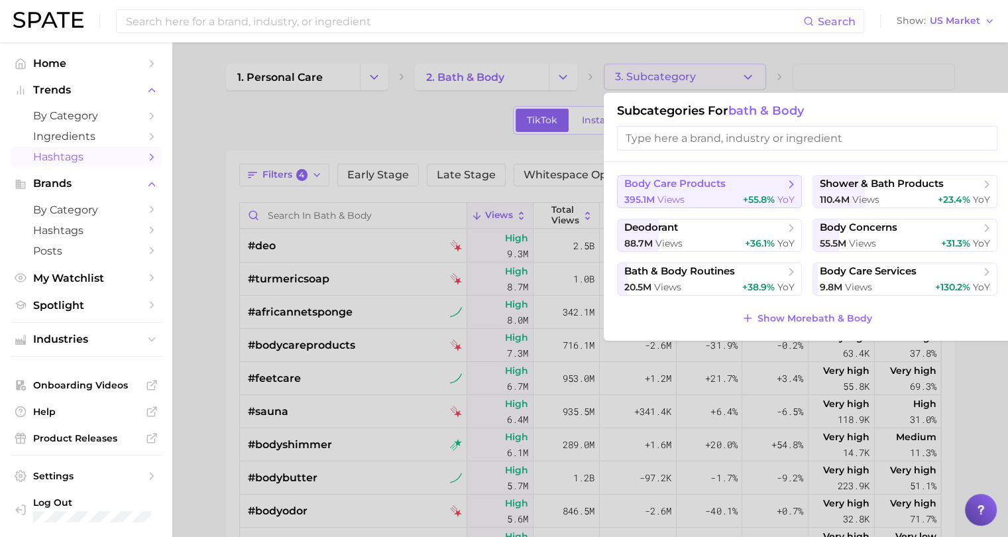
click at [716, 194] on div "395.1m views +55.8% YoY" at bounding box center [709, 200] width 170 height 13
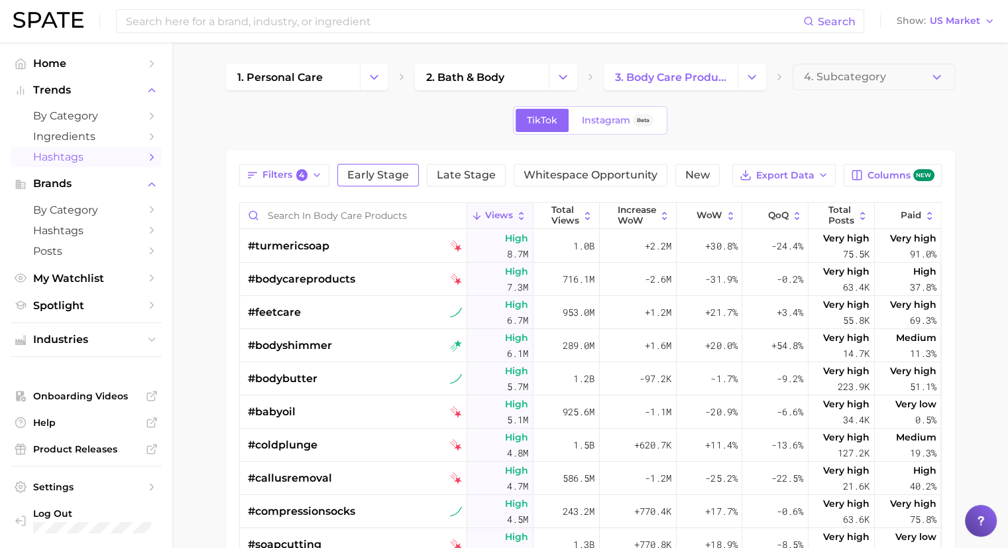
click at [387, 175] on span "Early Stage" at bounding box center [378, 175] width 62 height 11
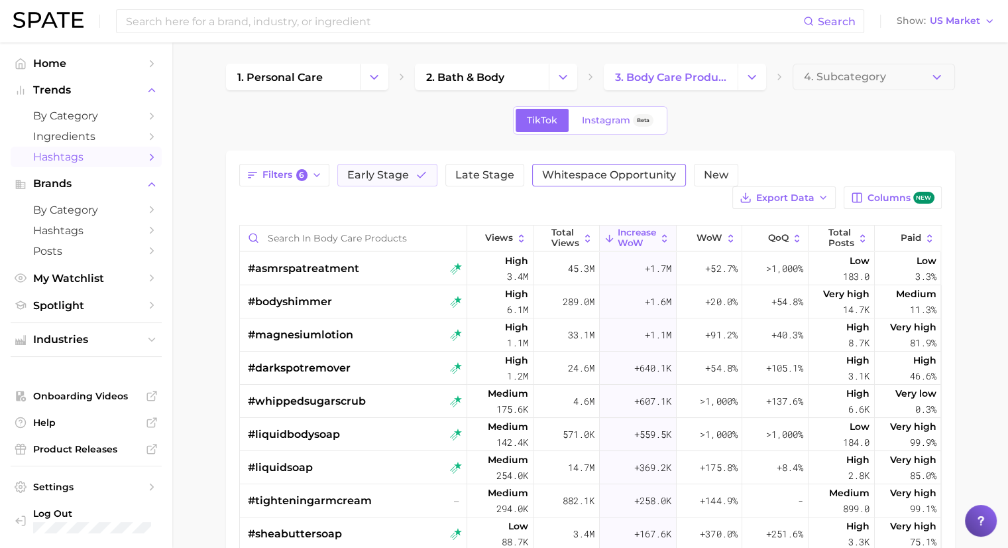
click at [571, 174] on span "Whitespace Opportunity" at bounding box center [609, 175] width 134 height 11
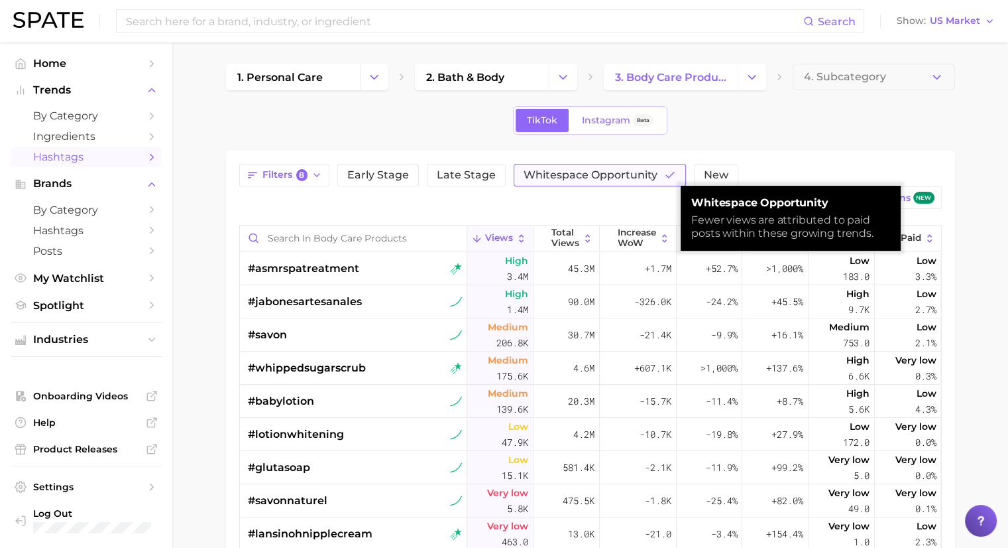
click at [571, 174] on span "Whitespace Opportunity" at bounding box center [591, 175] width 134 height 11
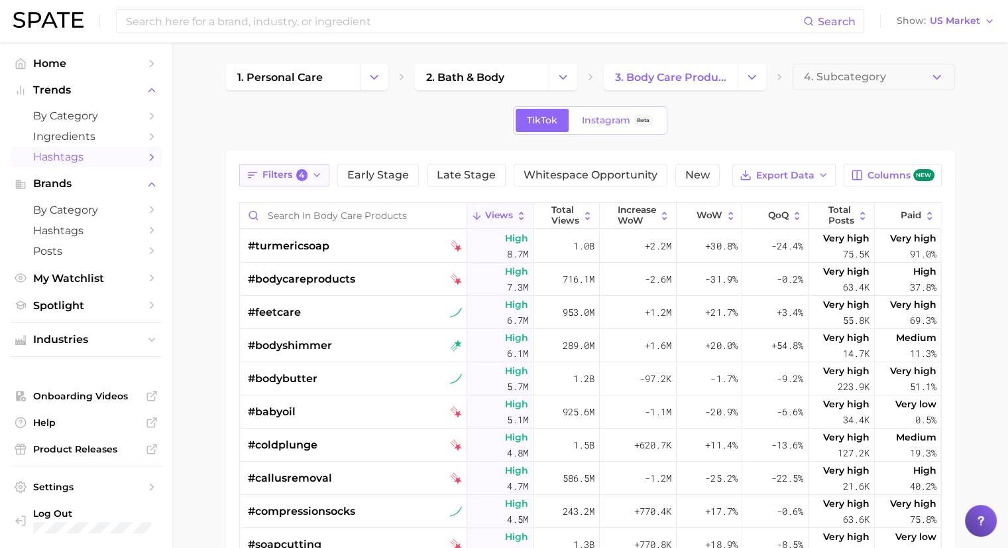
click at [308, 178] on button "Filters 4" at bounding box center [284, 175] width 91 height 23
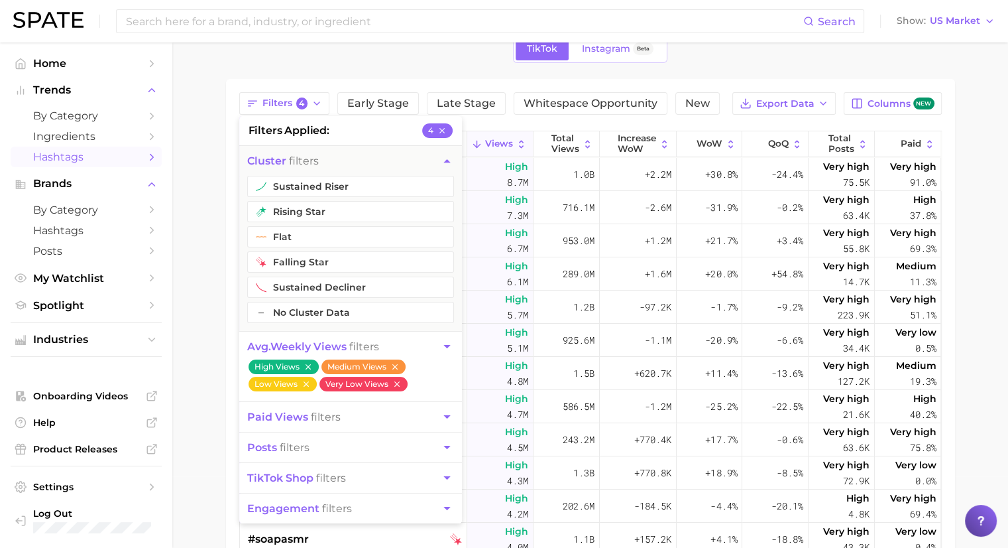
scroll to position [85, 0]
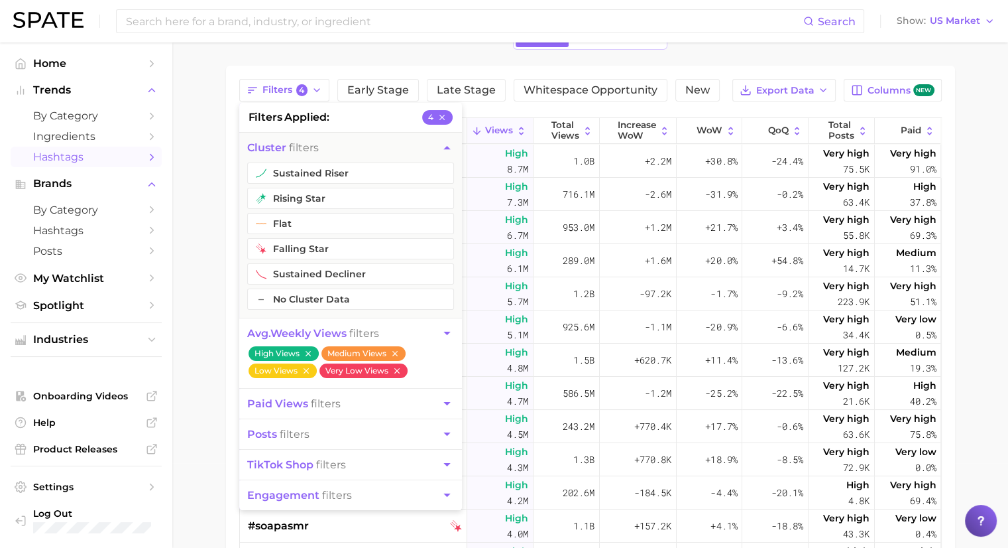
click at [377, 490] on button "engagement filters" at bounding box center [350, 495] width 223 height 30
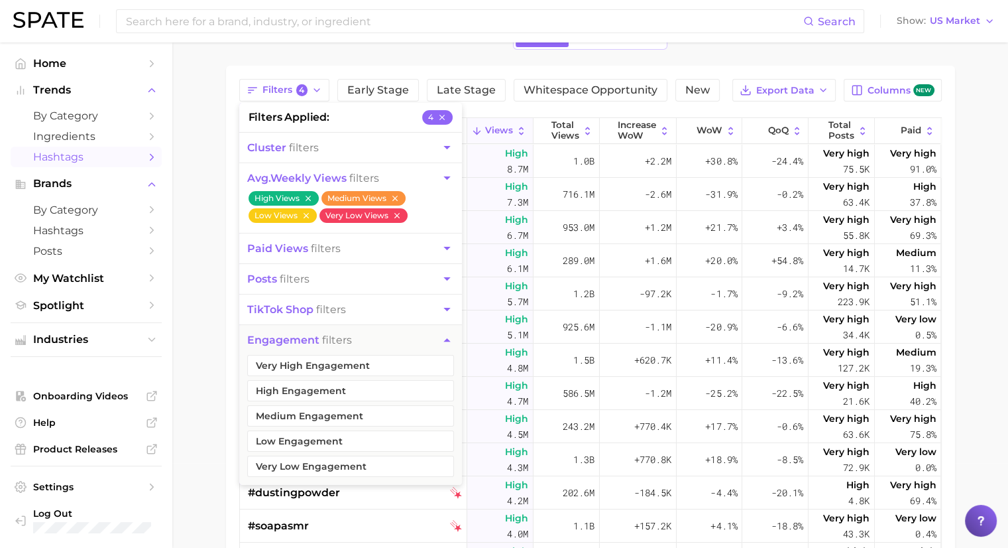
click at [343, 148] on button "cluster filters" at bounding box center [350, 148] width 223 height 30
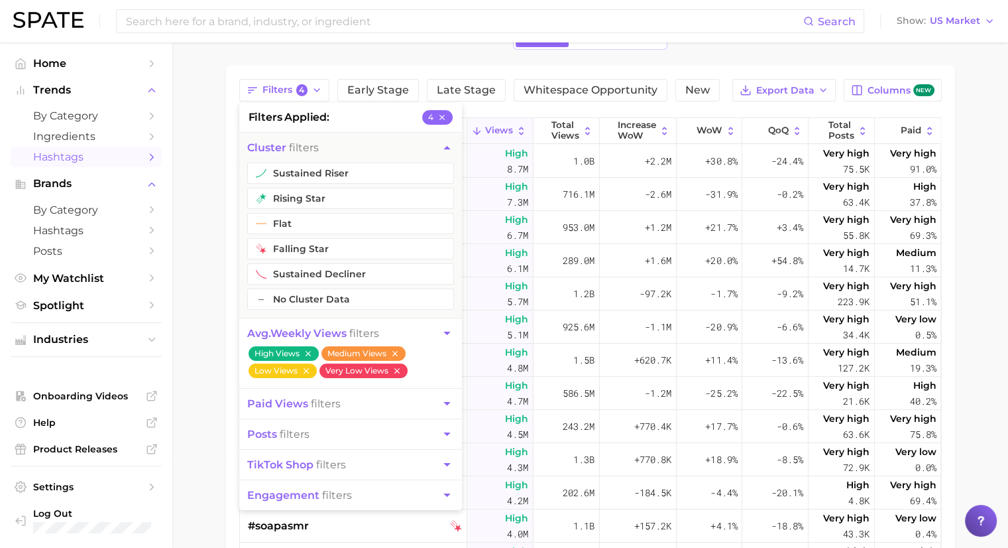
click at [221, 218] on main "1. personal care 2. bath & body 3. body care products 4. Subcategory TikTok Ins…" at bounding box center [590, 351] width 836 height 787
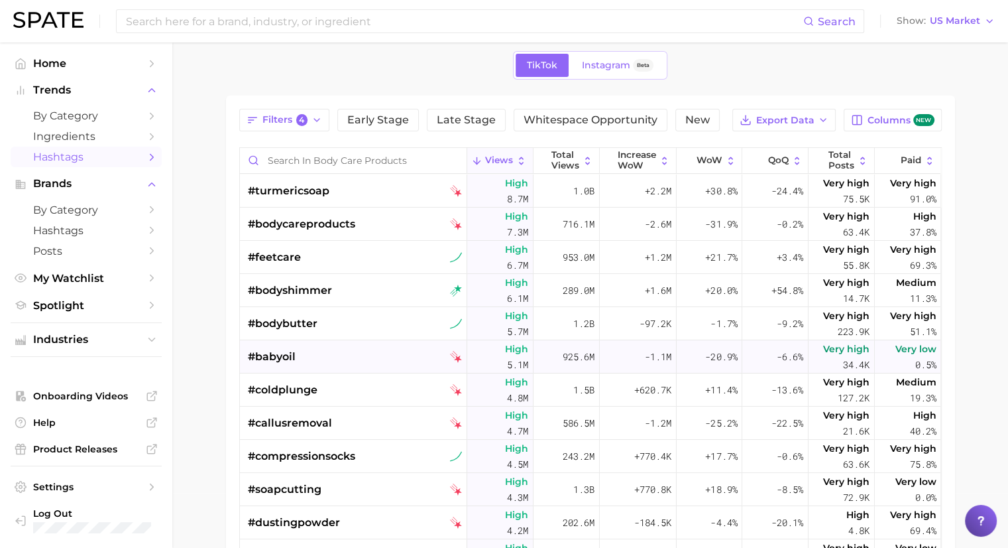
scroll to position [0, 0]
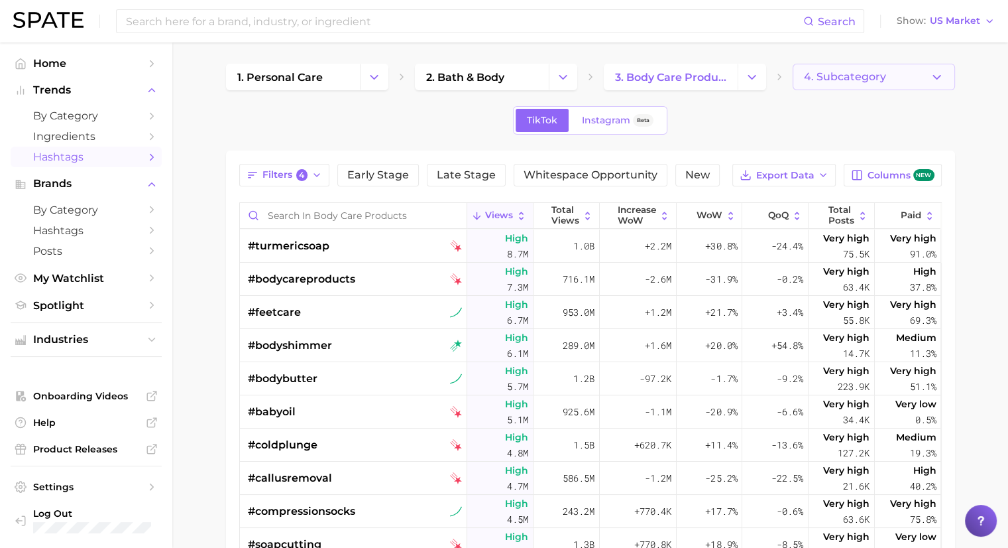
click at [837, 75] on span "4. Subcategory" at bounding box center [845, 77] width 82 height 12
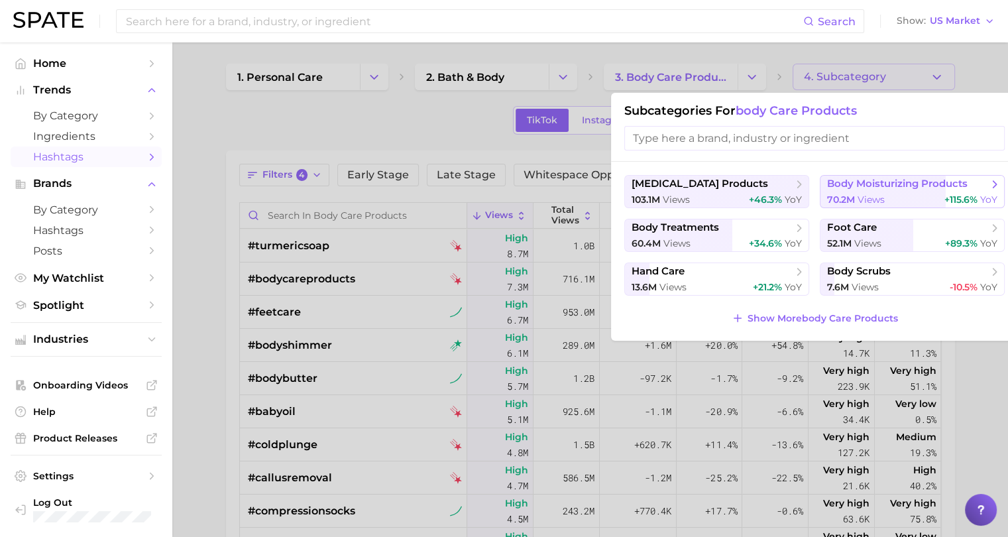
click at [883, 194] on span "views" at bounding box center [871, 200] width 27 height 12
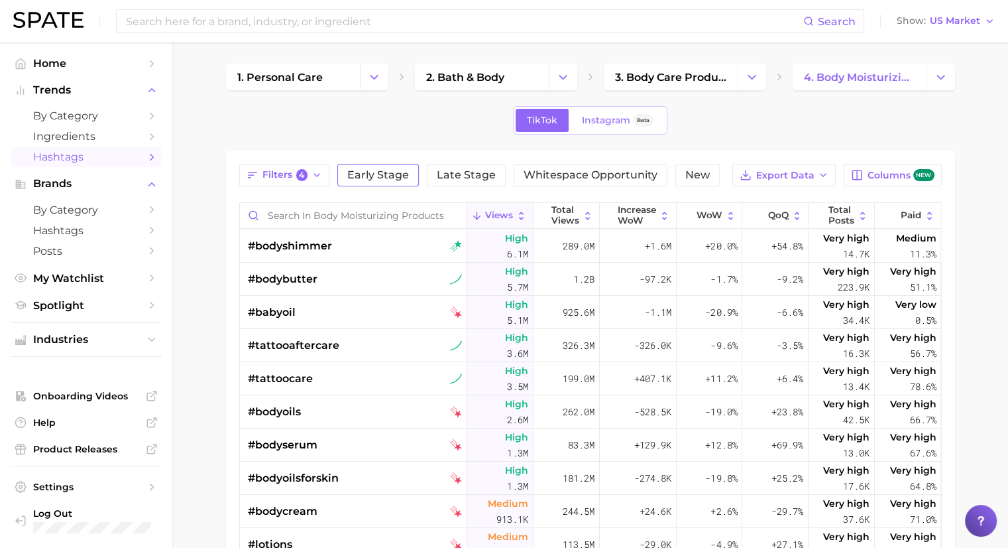
click at [392, 180] on span "Early Stage" at bounding box center [378, 175] width 62 height 11
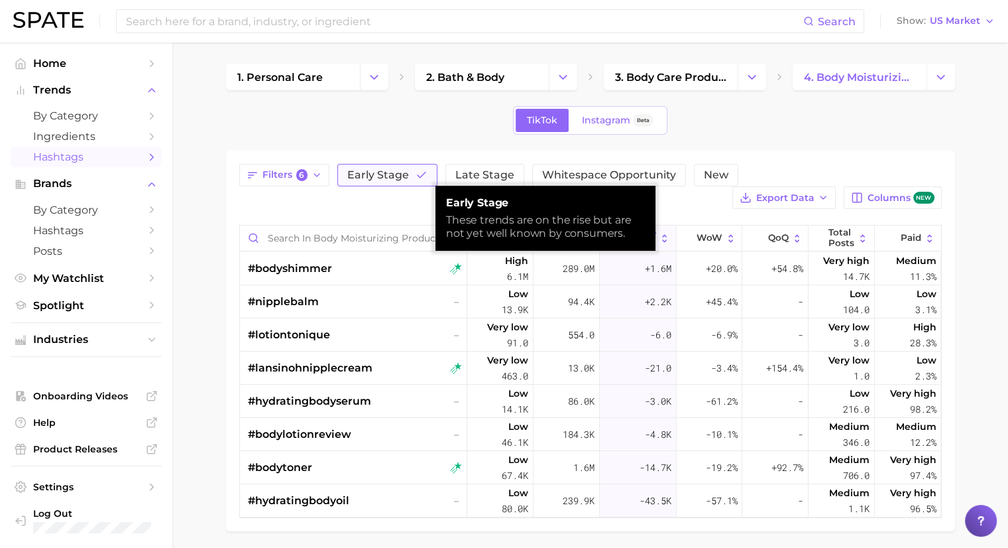
click at [393, 179] on span "Early Stage" at bounding box center [378, 175] width 62 height 11
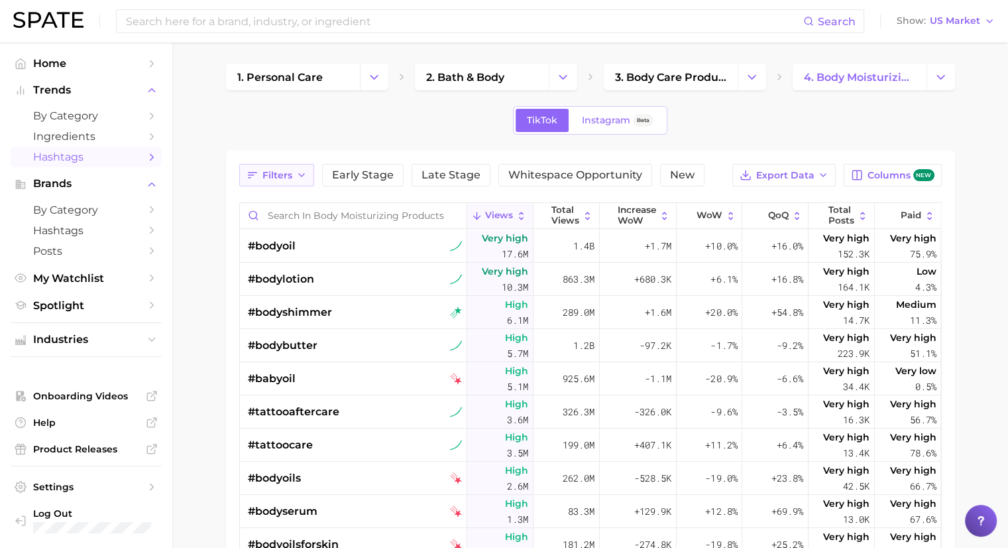
click at [292, 171] on button "Filters" at bounding box center [276, 175] width 75 height 23
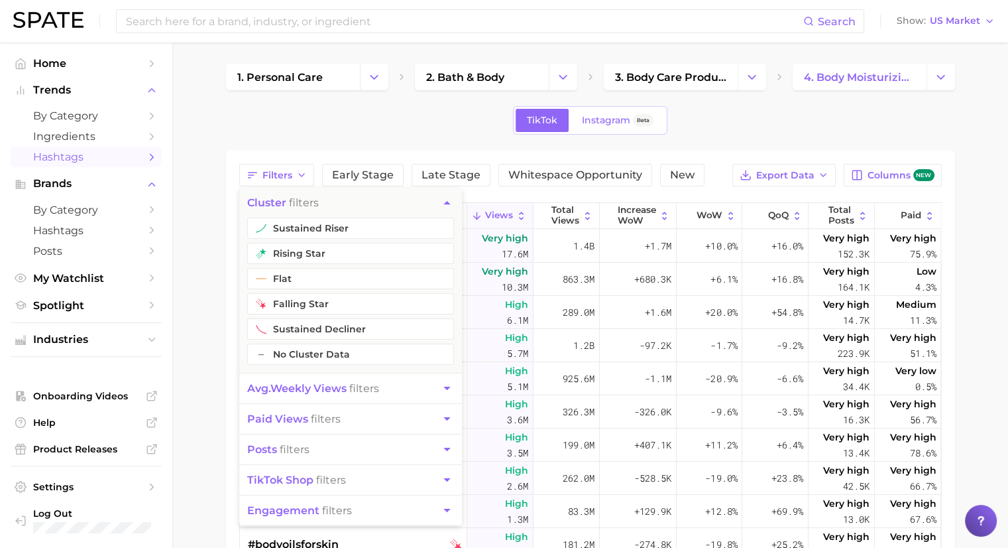
click at [278, 162] on div "Filters cluster filters sustained riser rising star flat falling star sustained…" at bounding box center [590, 456] width 729 height 612
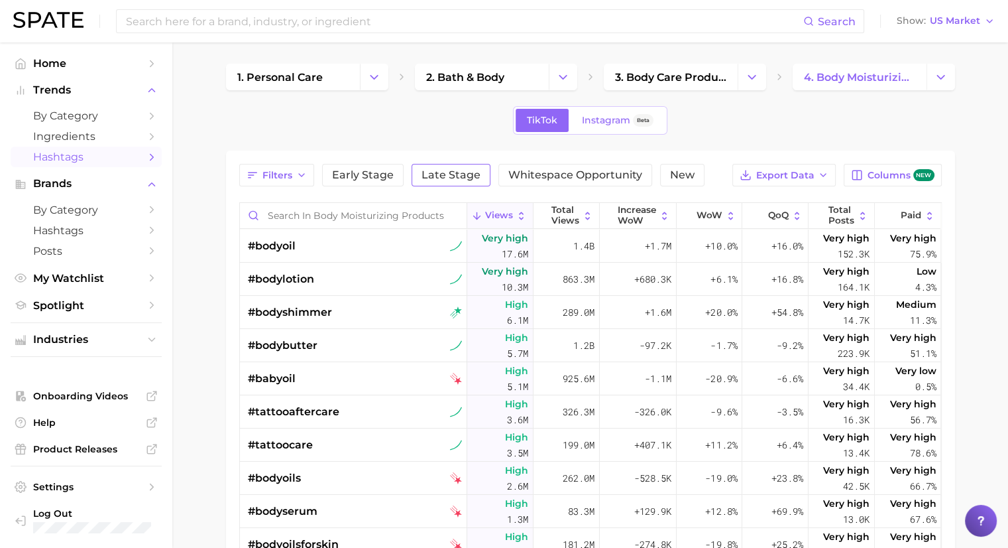
click at [446, 175] on span "Late Stage" at bounding box center [451, 175] width 59 height 11
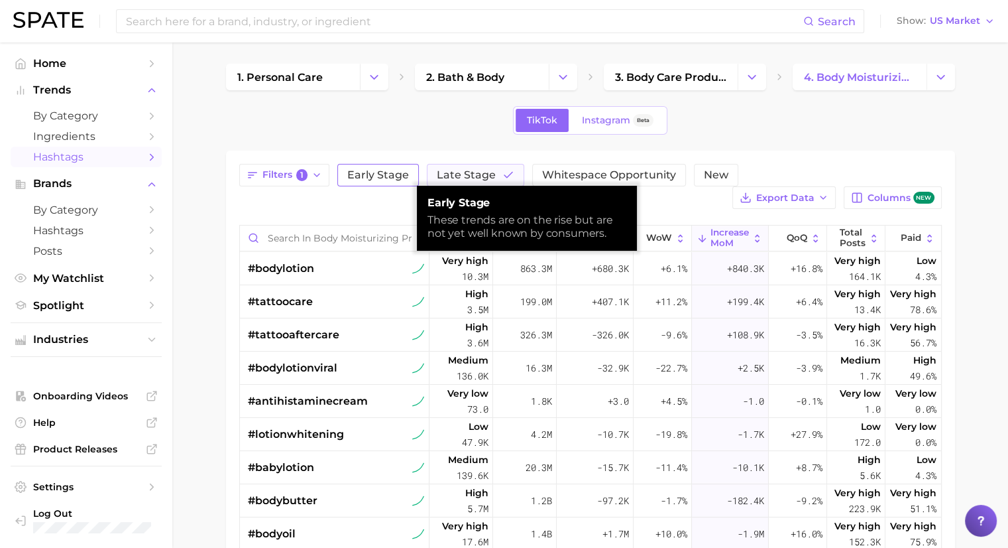
click at [374, 176] on span "Early Stage" at bounding box center [378, 175] width 62 height 11
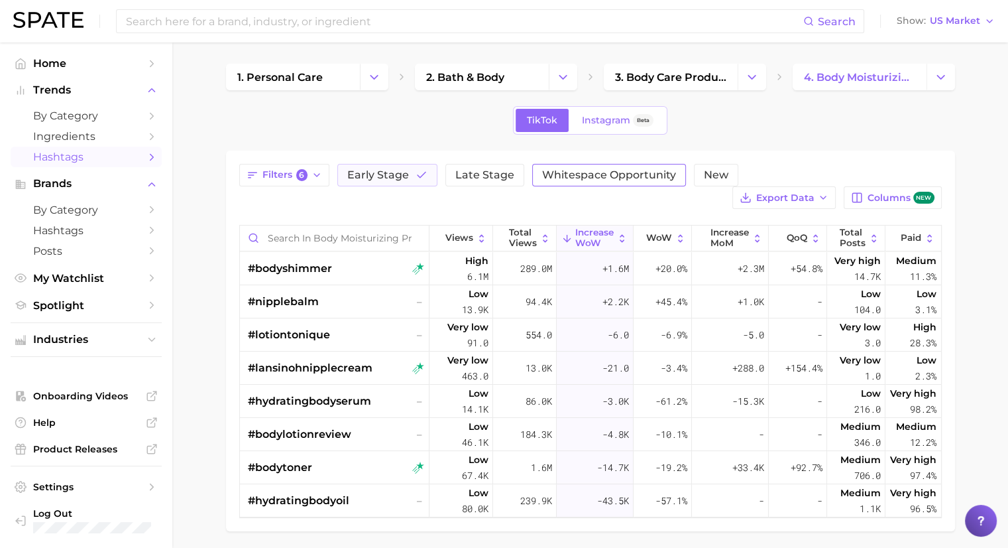
click at [593, 179] on span "Whitespace Opportunity" at bounding box center [609, 175] width 134 height 11
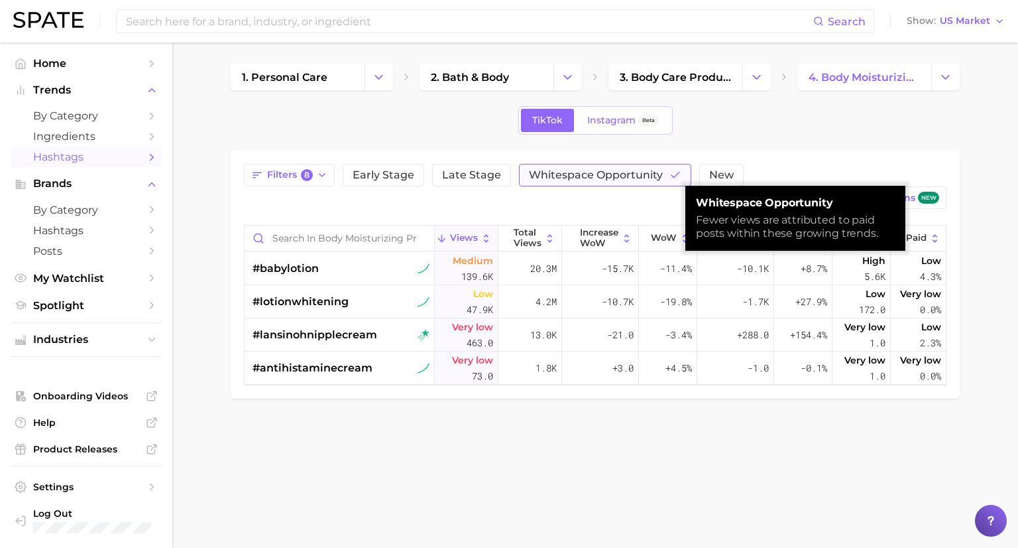
click at [592, 180] on span "Whitespace Opportunity" at bounding box center [596, 175] width 134 height 11
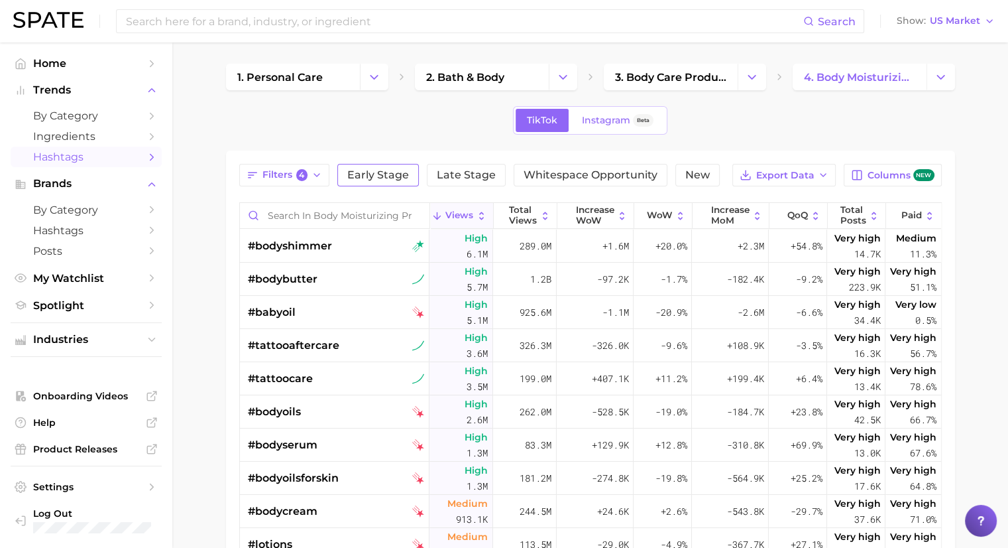
click at [380, 176] on span "Early Stage" at bounding box center [378, 175] width 62 height 11
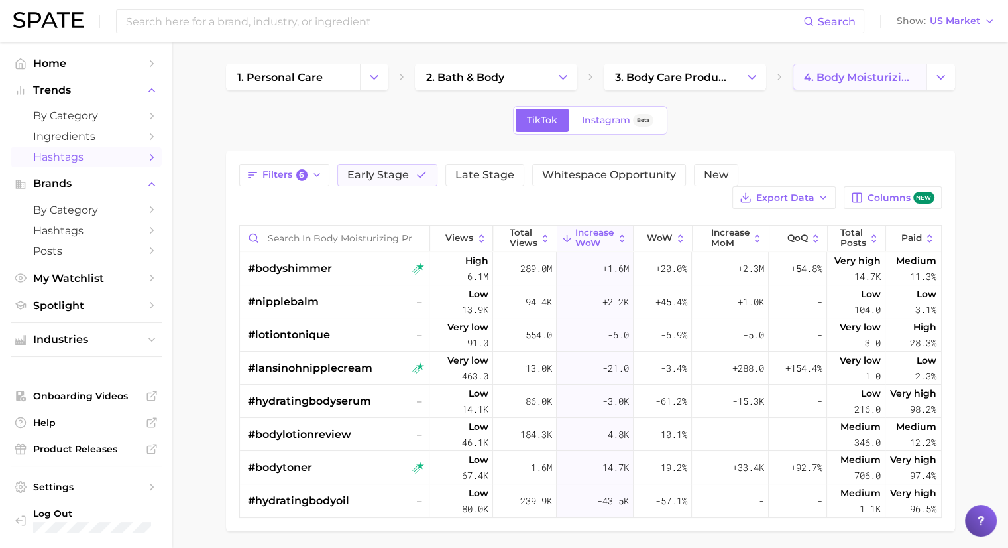
click at [843, 87] on link "4. body moisturizing products" at bounding box center [860, 77] width 134 height 27
click at [907, 74] on span "4. body moisturizing products" at bounding box center [859, 77] width 111 height 13
click at [943, 81] on icon "Change Category" at bounding box center [941, 77] width 14 height 14
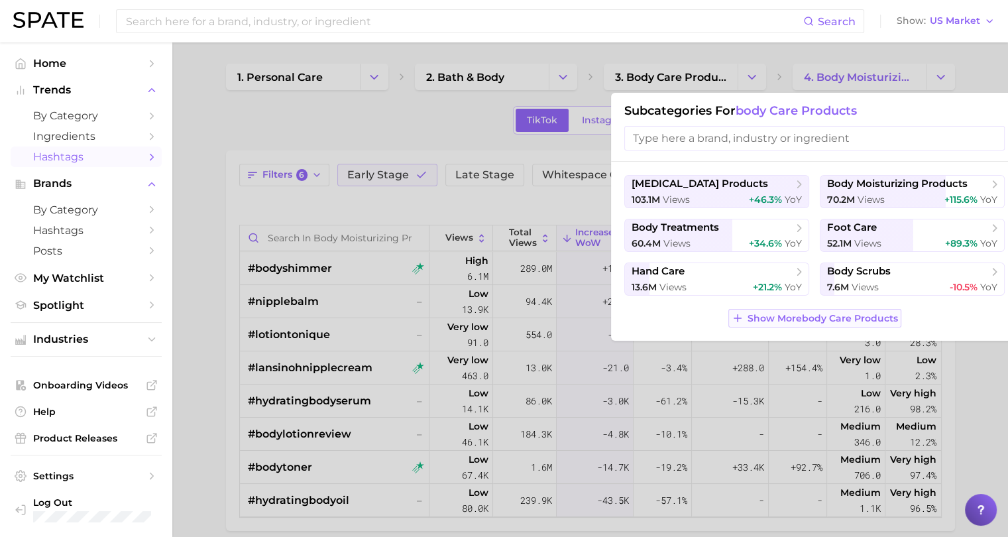
click at [858, 316] on span "Show More body care products" at bounding box center [823, 318] width 150 height 11
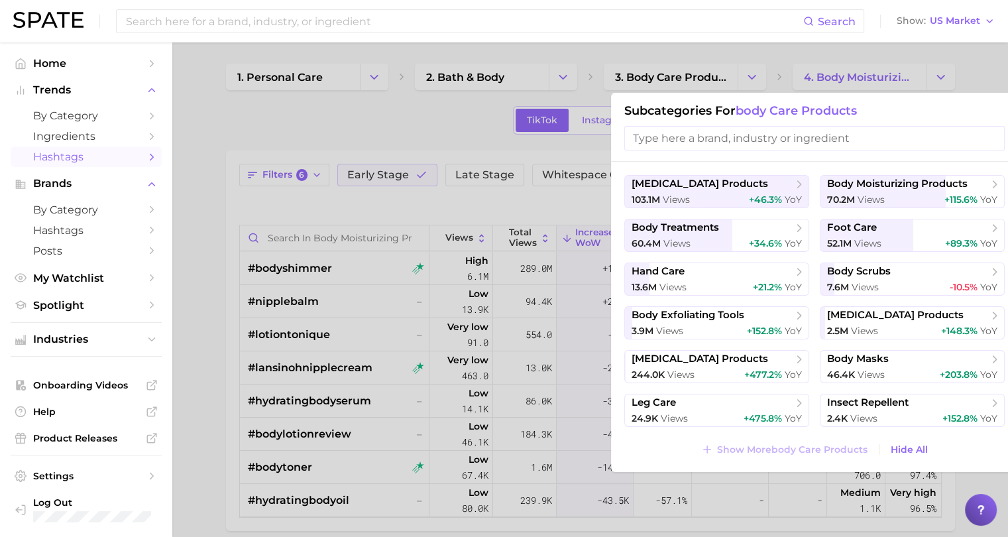
click at [705, 82] on div at bounding box center [504, 268] width 1008 height 537
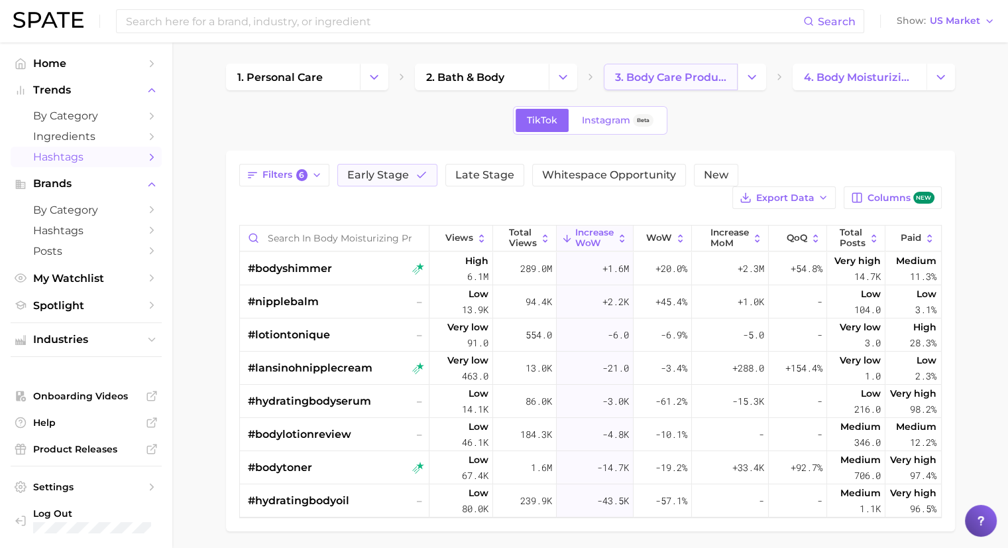
click at [710, 80] on span "3. body care products" at bounding box center [670, 77] width 111 height 13
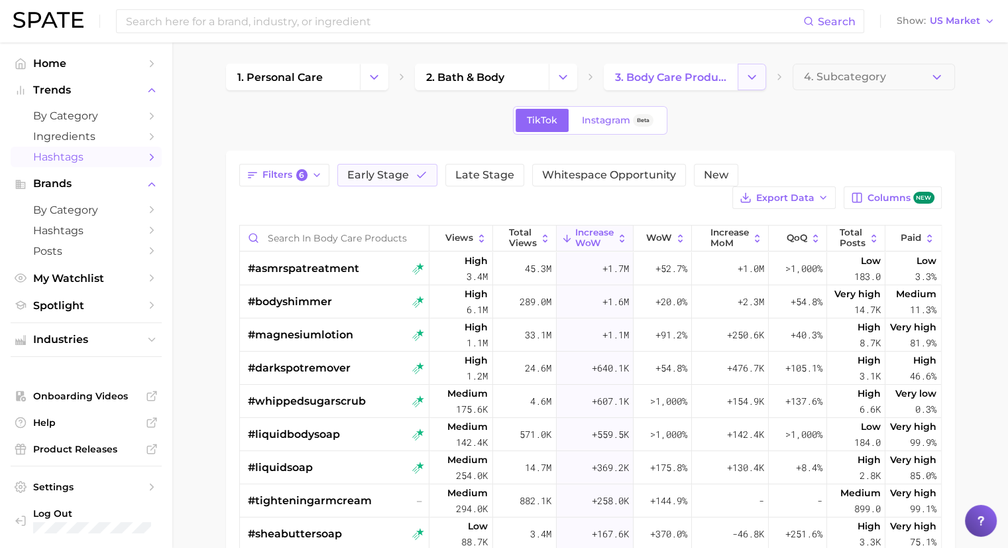
click at [762, 80] on button "Change Category" at bounding box center [752, 77] width 29 height 27
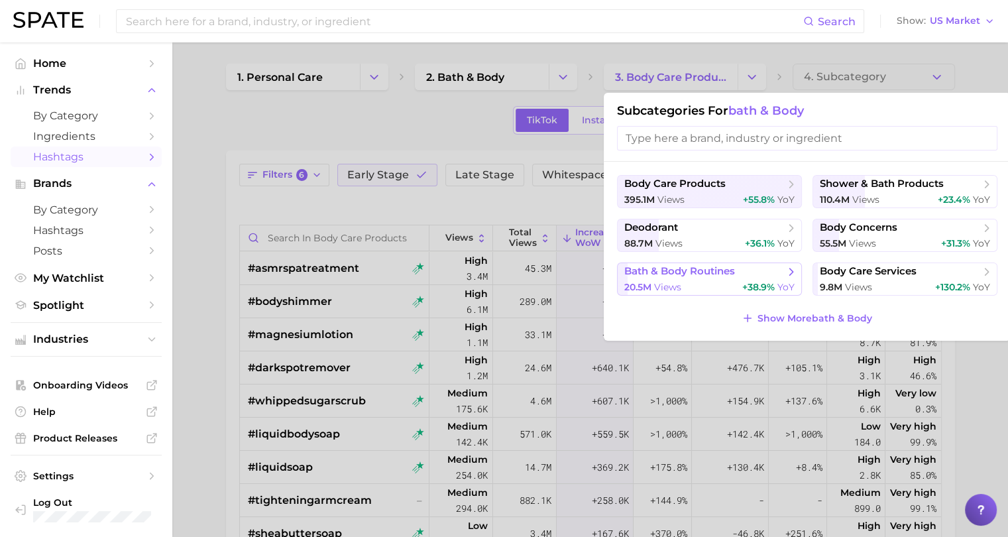
click at [748, 282] on span "+38.9%" at bounding box center [758, 287] width 32 height 12
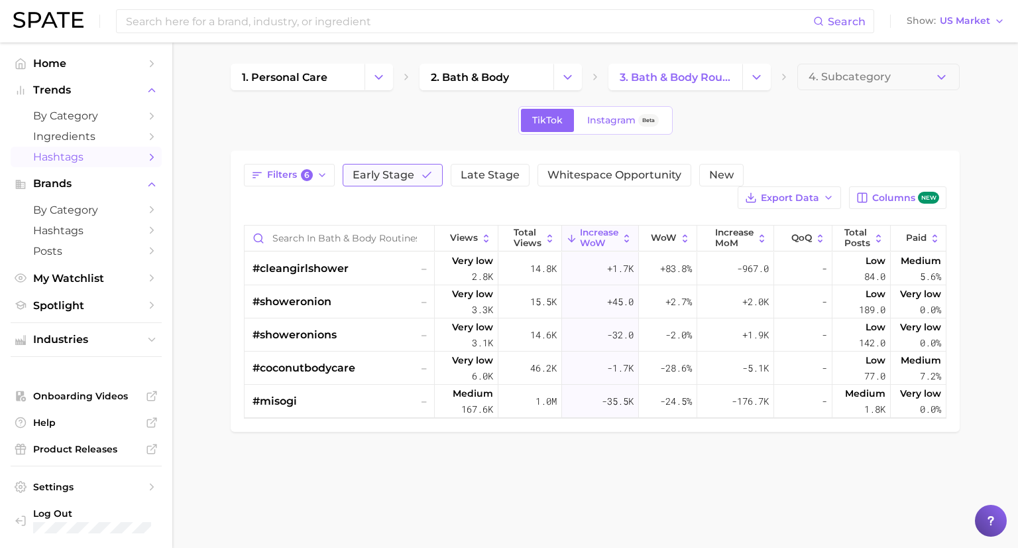
click at [387, 180] on span "Early Stage" at bounding box center [384, 175] width 62 height 11
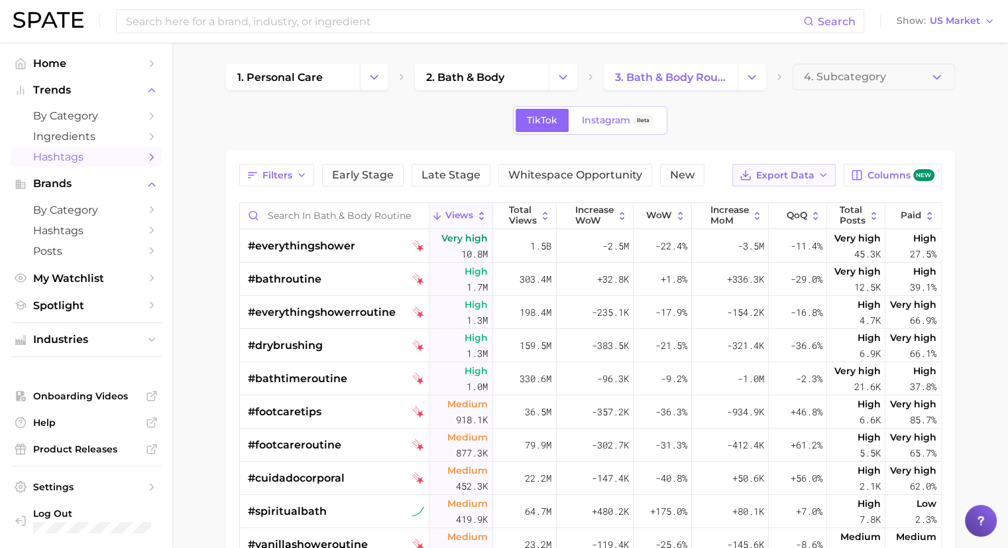
click at [822, 180] on button "Export Data" at bounding box center [783, 175] width 103 height 23
click at [793, 200] on button "Table Data CSV" at bounding box center [763, 200] width 146 height 24
click at [960, 105] on main "1. personal care 2. bath & body 3. bath & body routines 4. Subcategory TikTok I…" at bounding box center [590, 435] width 836 height 787
click at [587, 174] on span "Whitespace Opportunity" at bounding box center [575, 175] width 134 height 11
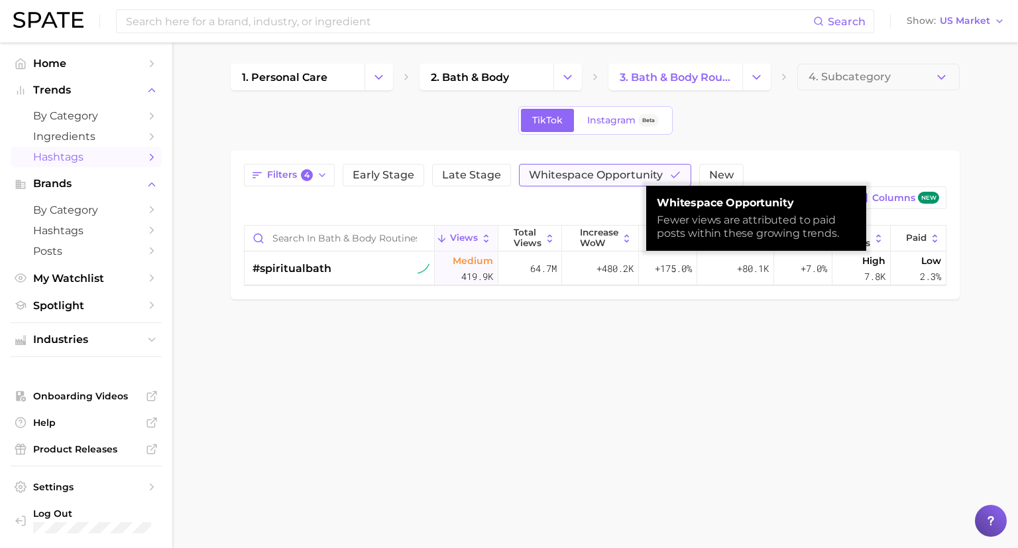
click at [587, 174] on span "Whitespace Opportunity" at bounding box center [596, 175] width 134 height 11
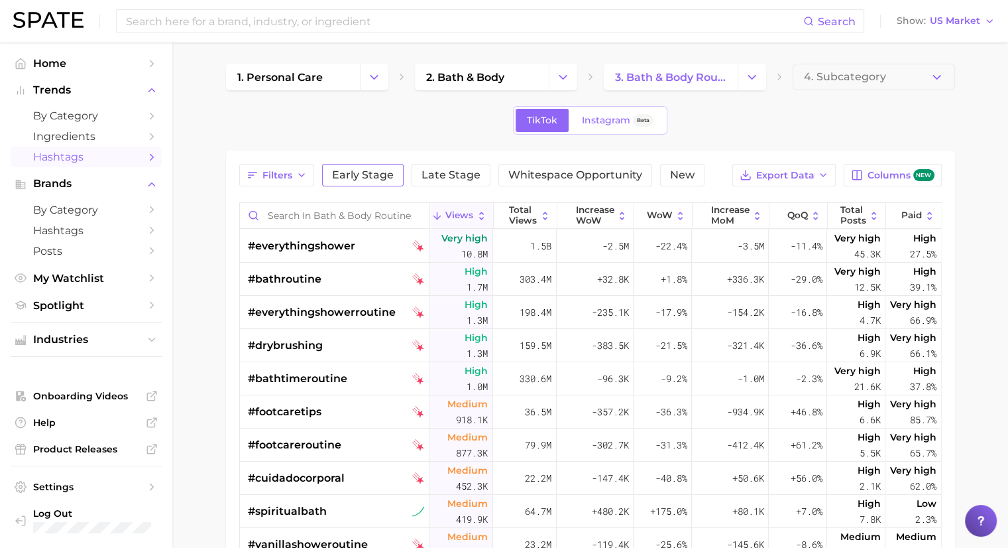
click at [389, 174] on span "Early Stage" at bounding box center [363, 175] width 62 height 11
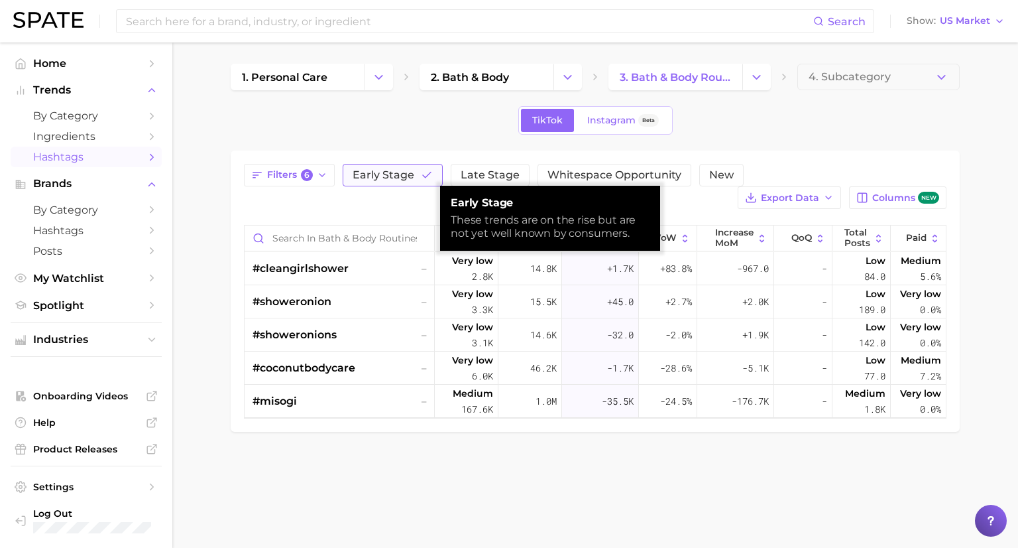
click at [390, 174] on span "Early Stage" at bounding box center [384, 175] width 62 height 11
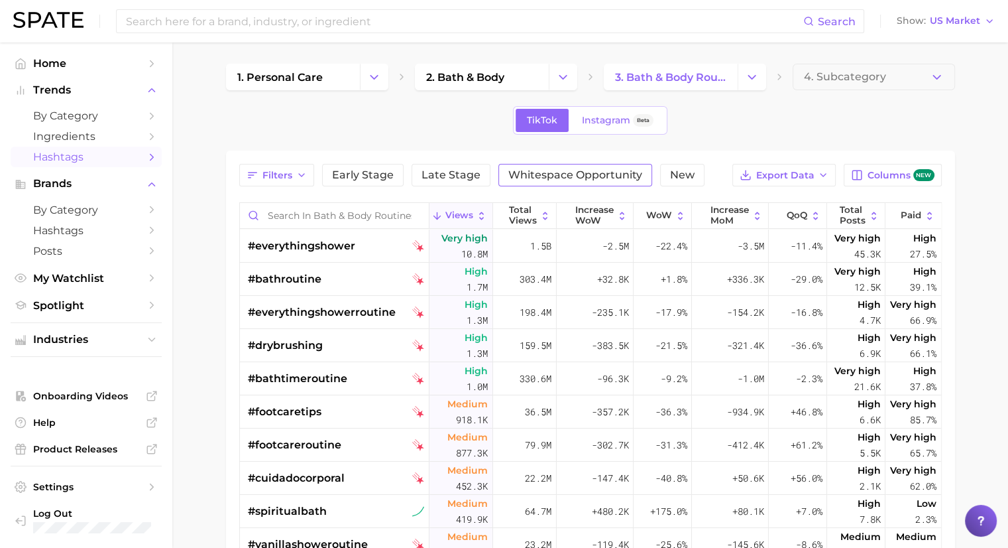
click at [595, 174] on span "Whitespace Opportunity" at bounding box center [575, 175] width 134 height 11
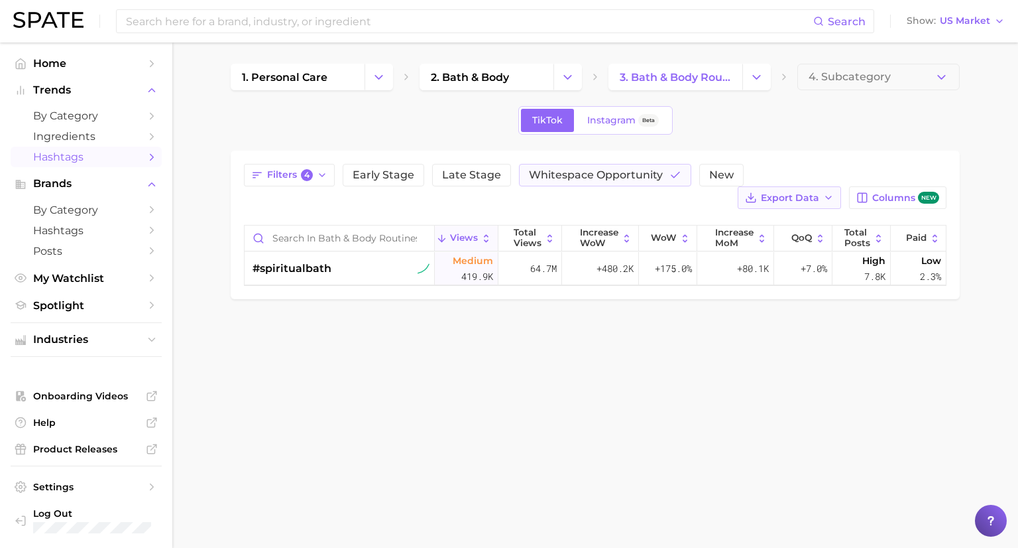
click at [823, 203] on button "Export Data" at bounding box center [789, 197] width 103 height 23
click at [803, 223] on button "Table Data CSV" at bounding box center [768, 222] width 146 height 24
click at [638, 172] on span "Whitespace Opportunity" at bounding box center [596, 175] width 134 height 11
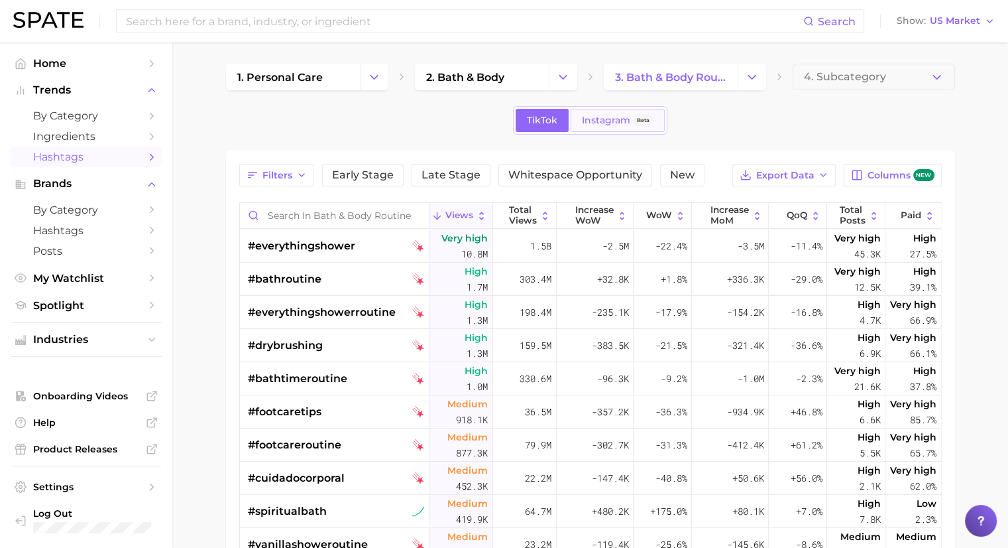
click at [623, 123] on span "Instagram" at bounding box center [606, 120] width 48 height 11
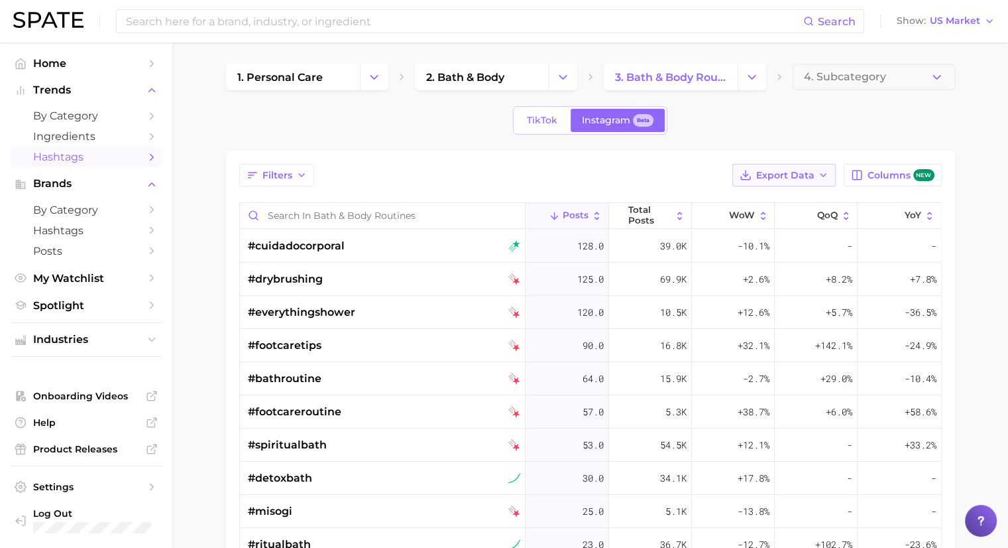
click at [803, 176] on span "Export Data" at bounding box center [785, 175] width 58 height 11
click at [798, 195] on button "Table Data CSV" at bounding box center [763, 200] width 146 height 24
click at [537, 125] on link "TikTok" at bounding box center [542, 120] width 53 height 23
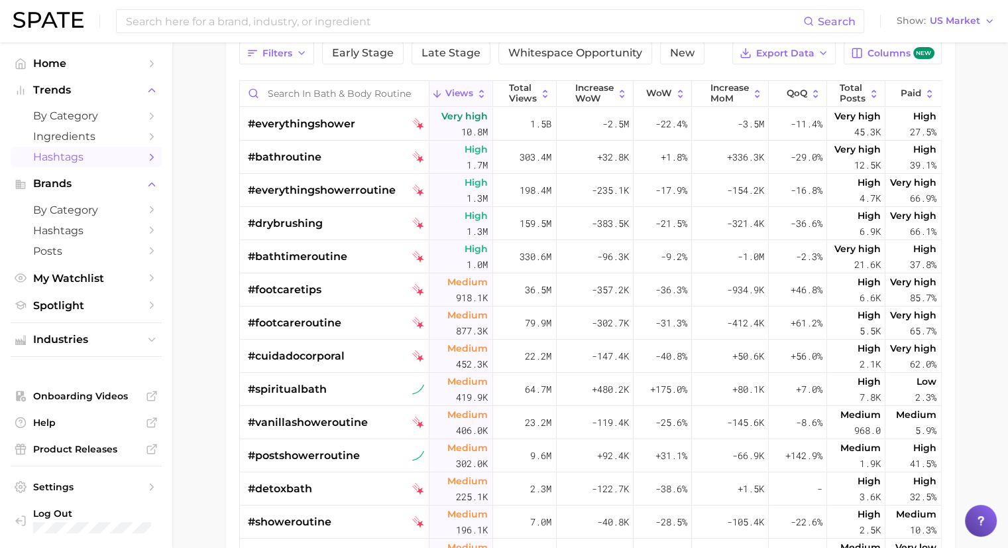
scroll to position [122, 0]
click at [205, 462] on main "1. personal care 2. bath & body 3. bath & body routines 4. Subcategory TikTok I…" at bounding box center [590, 313] width 836 height 787
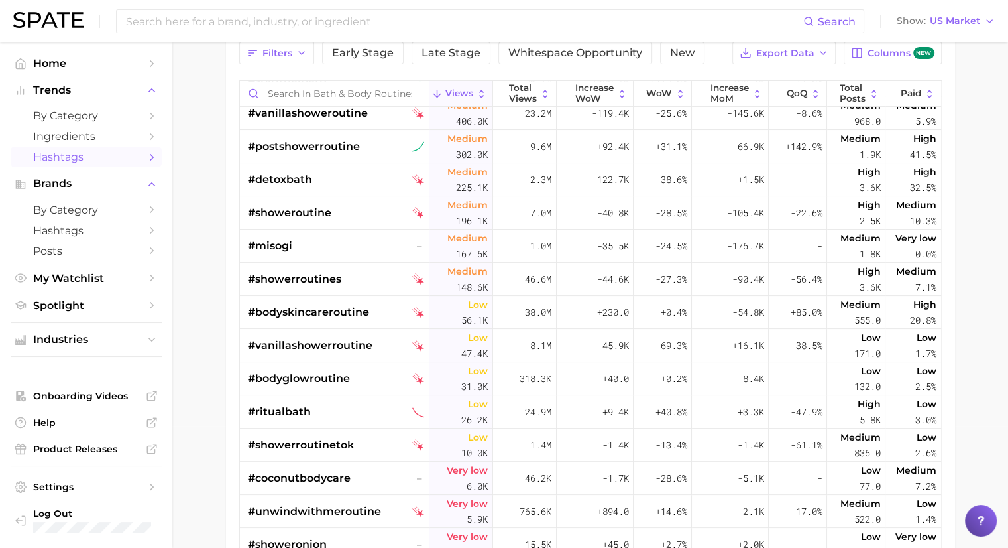
scroll to position [0, 0]
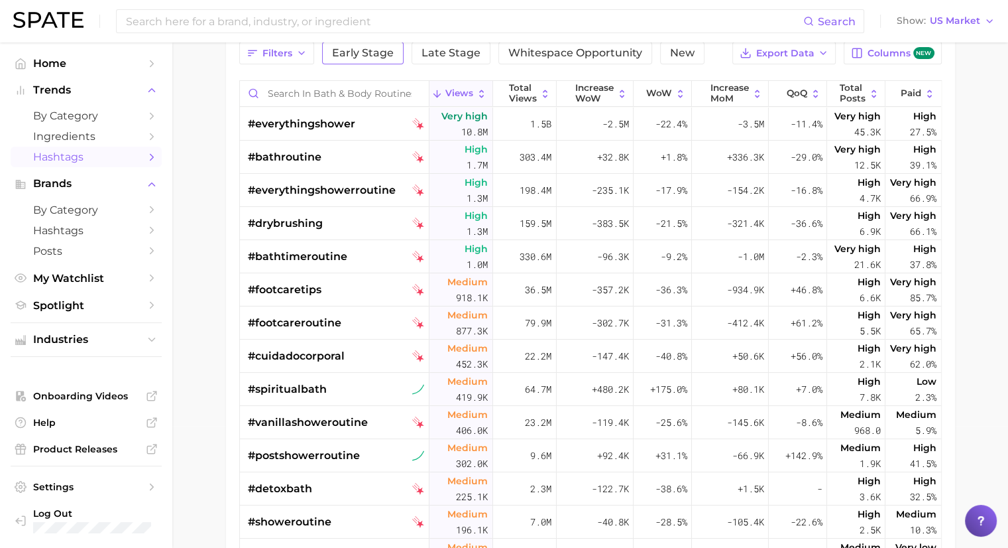
click at [363, 42] on button "Early Stage" at bounding box center [363, 53] width 82 height 23
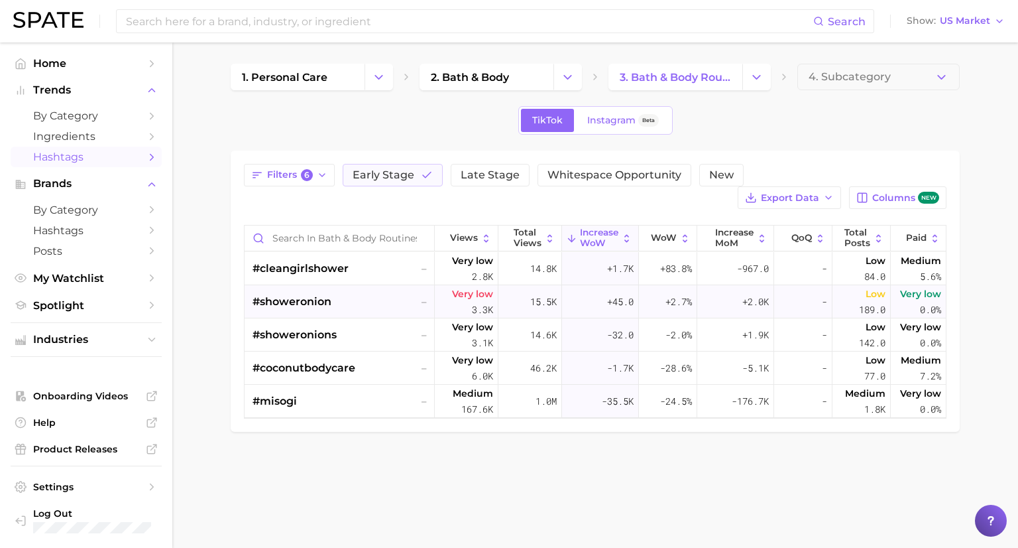
click at [316, 303] on span "#showeronion" at bounding box center [292, 302] width 79 height 16
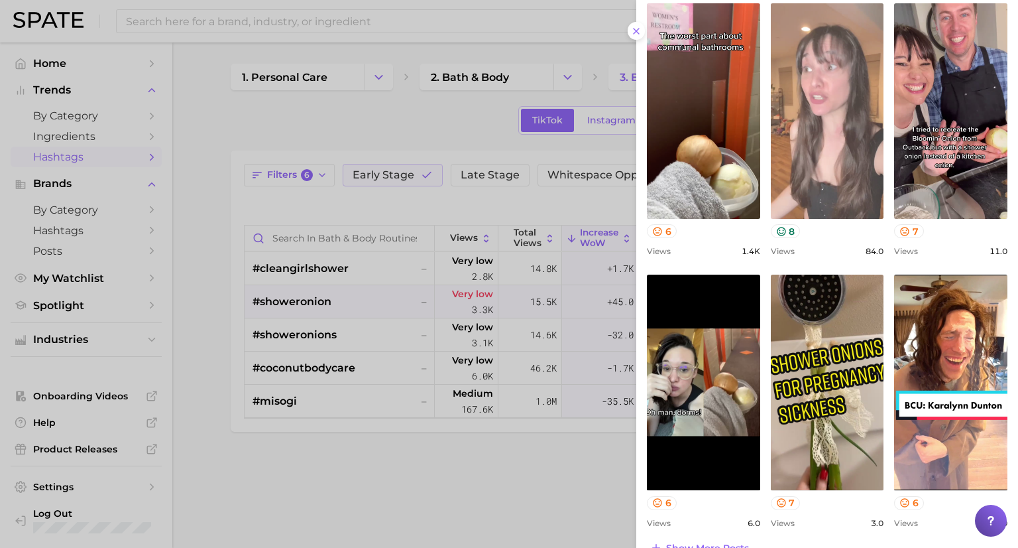
scroll to position [361, 0]
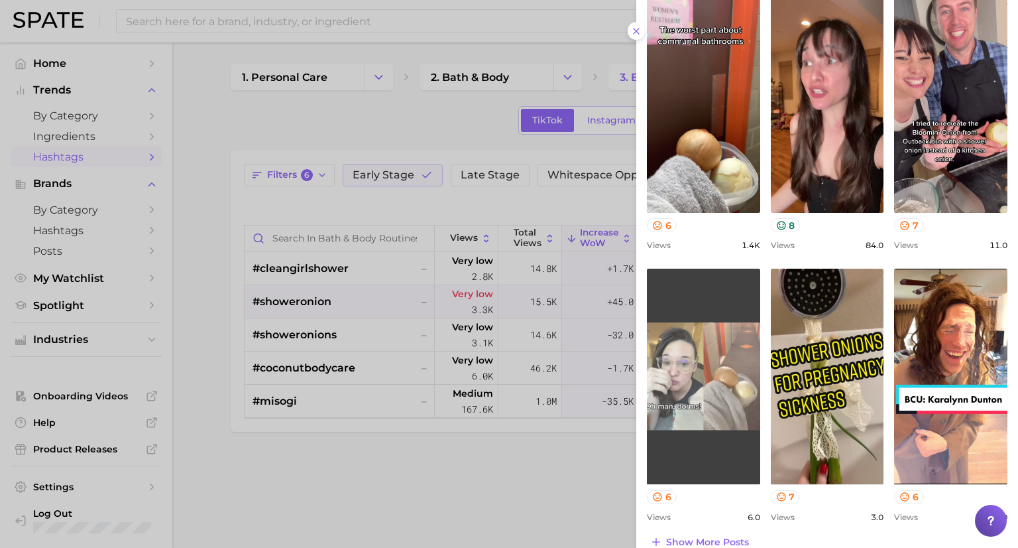
click at [723, 430] on link "view post on TikTok" at bounding box center [703, 375] width 113 height 215
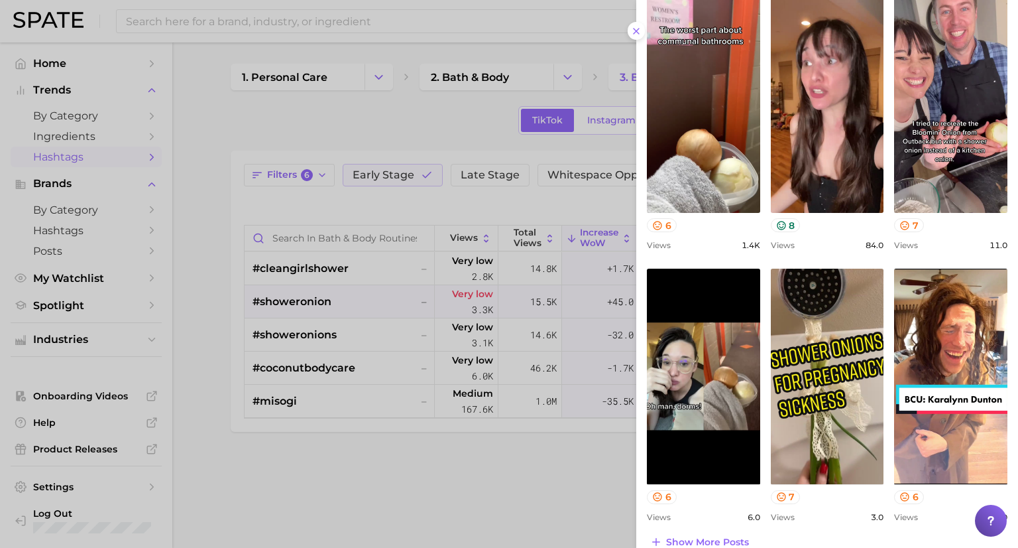
click at [384, 451] on div at bounding box center [509, 274] width 1018 height 548
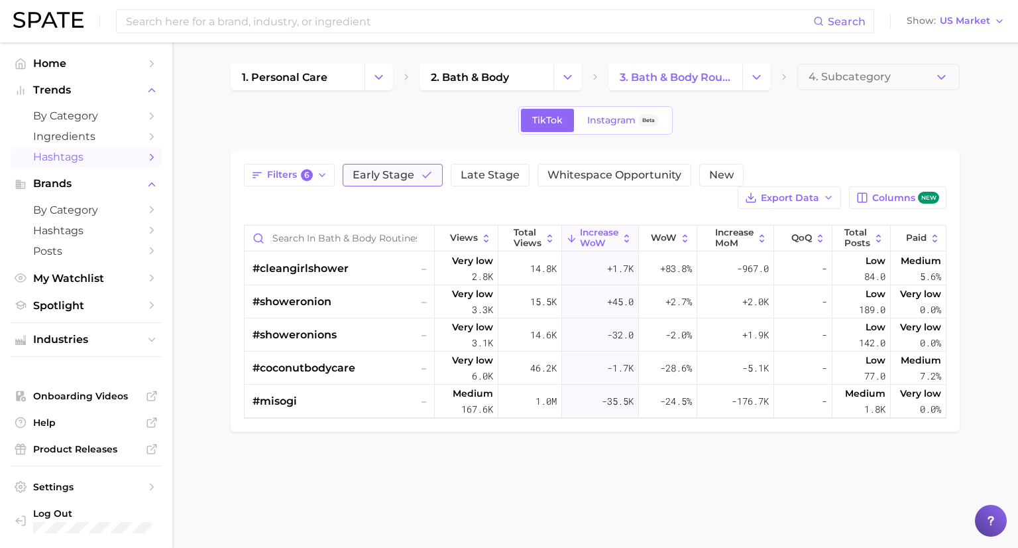
click at [421, 178] on icon "button" at bounding box center [427, 175] width 12 height 12
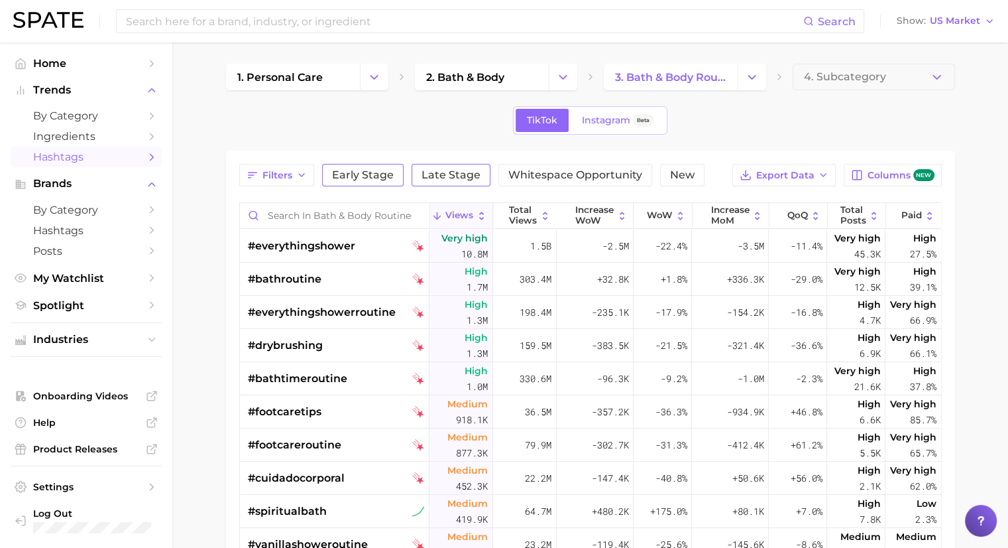
click at [470, 178] on span "Late Stage" at bounding box center [451, 175] width 59 height 11
